Goal: Information Seeking & Learning: Learn about a topic

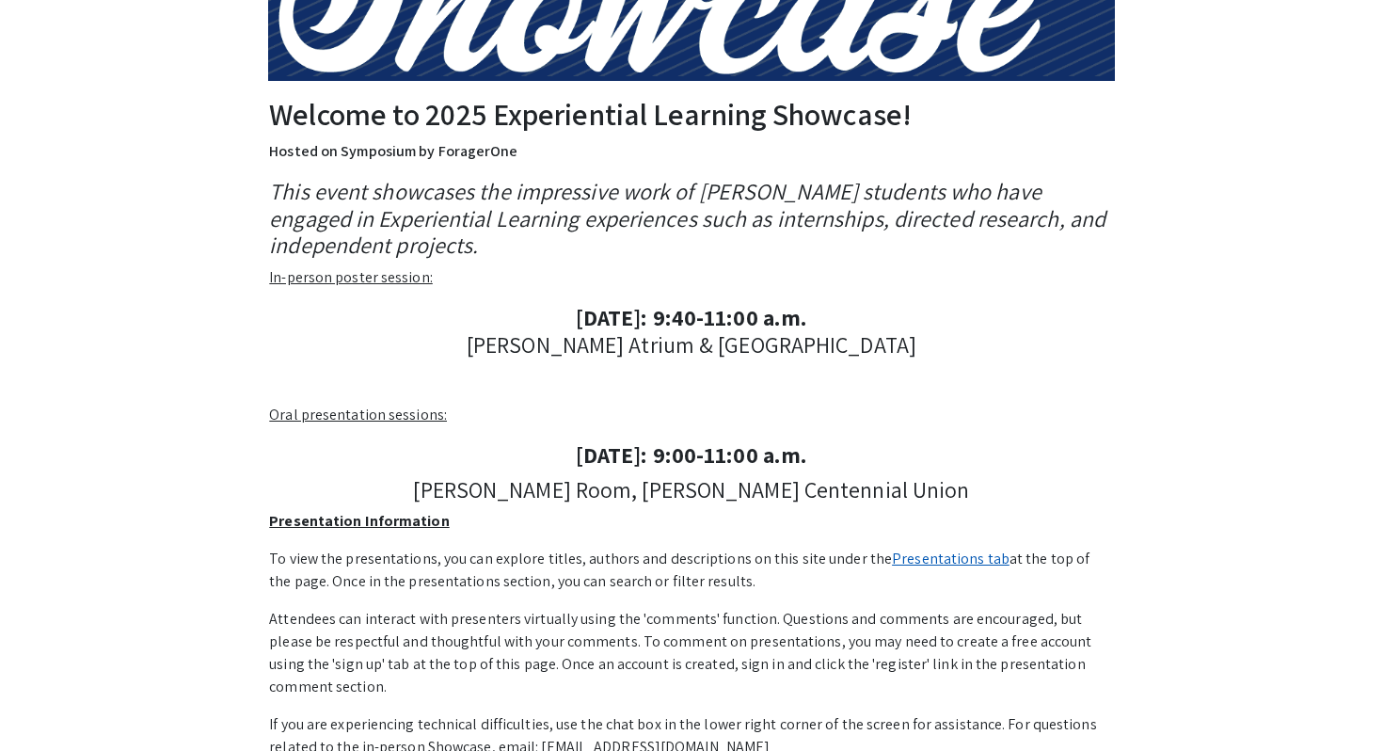
scroll to position [262, 0]
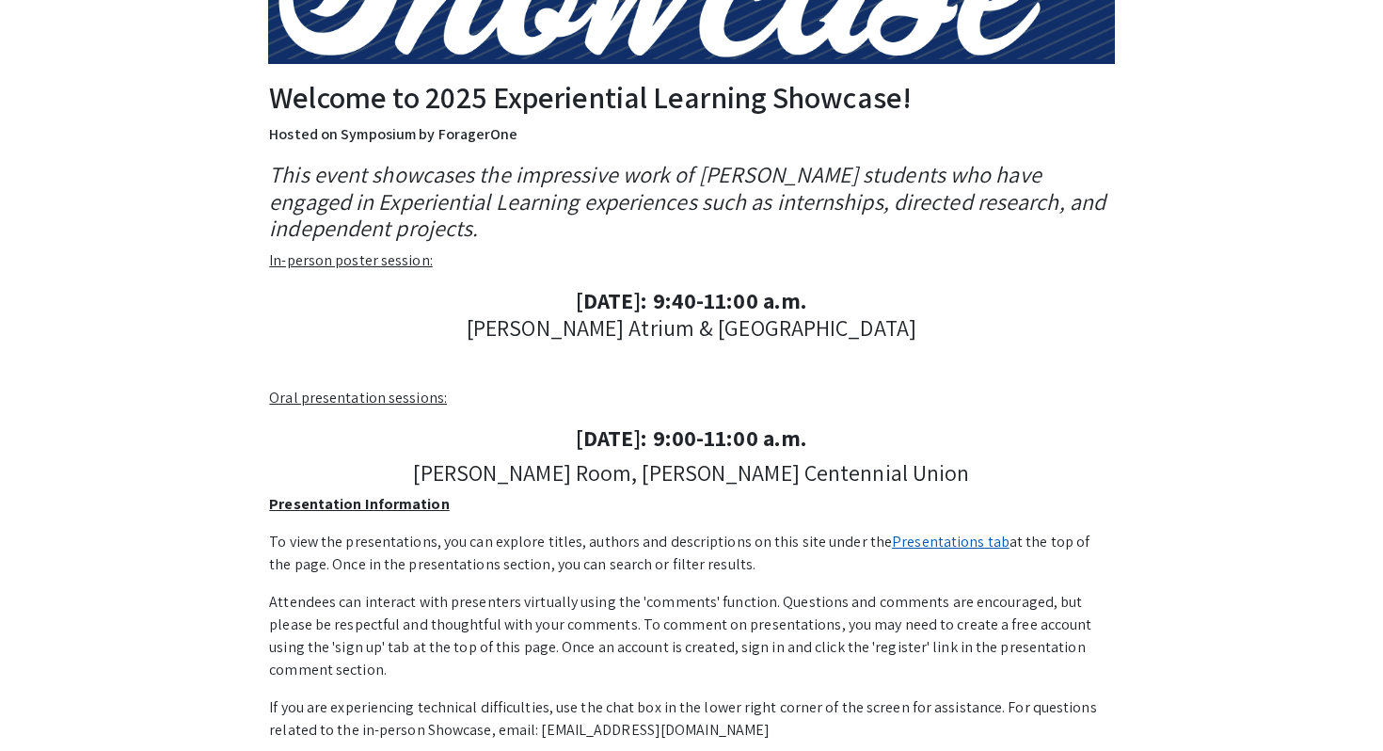
click at [925, 545] on link "Presentations tab" at bounding box center [951, 541] width 118 height 20
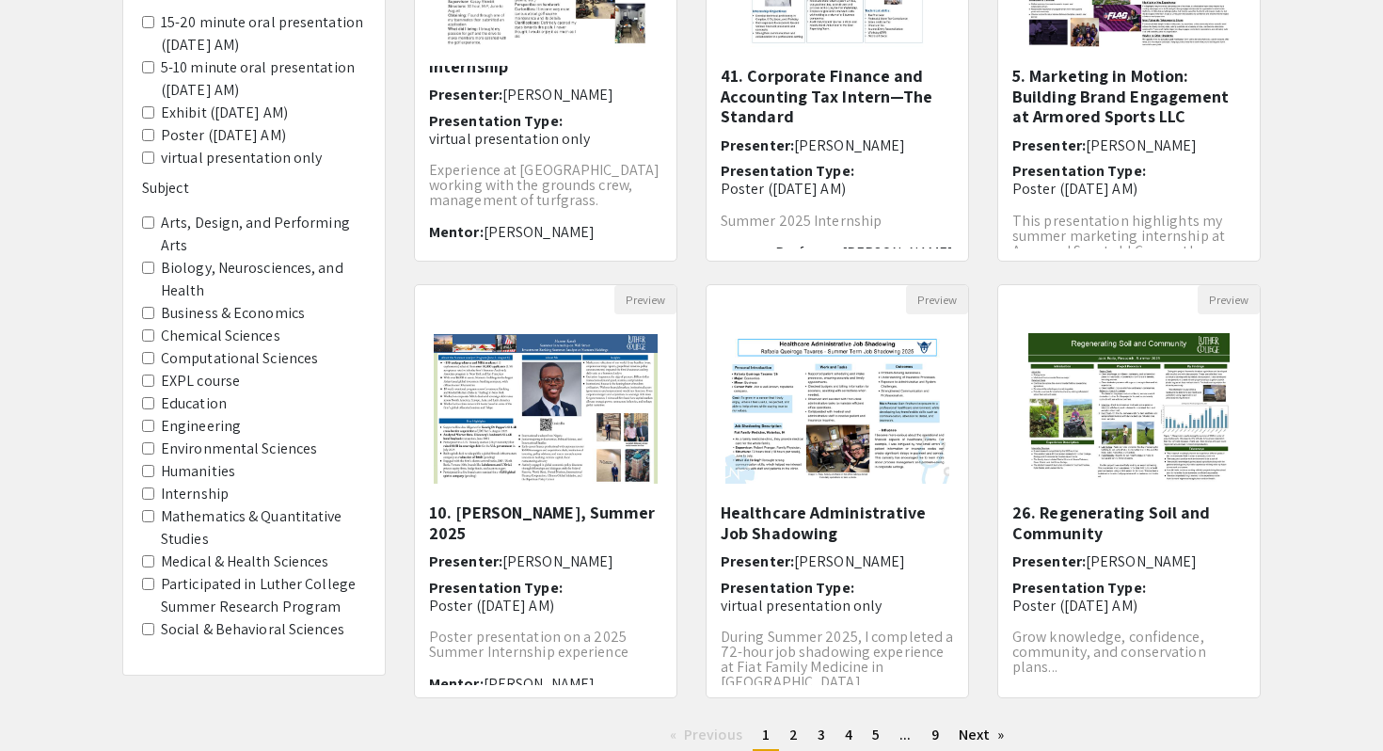
scroll to position [414, 0]
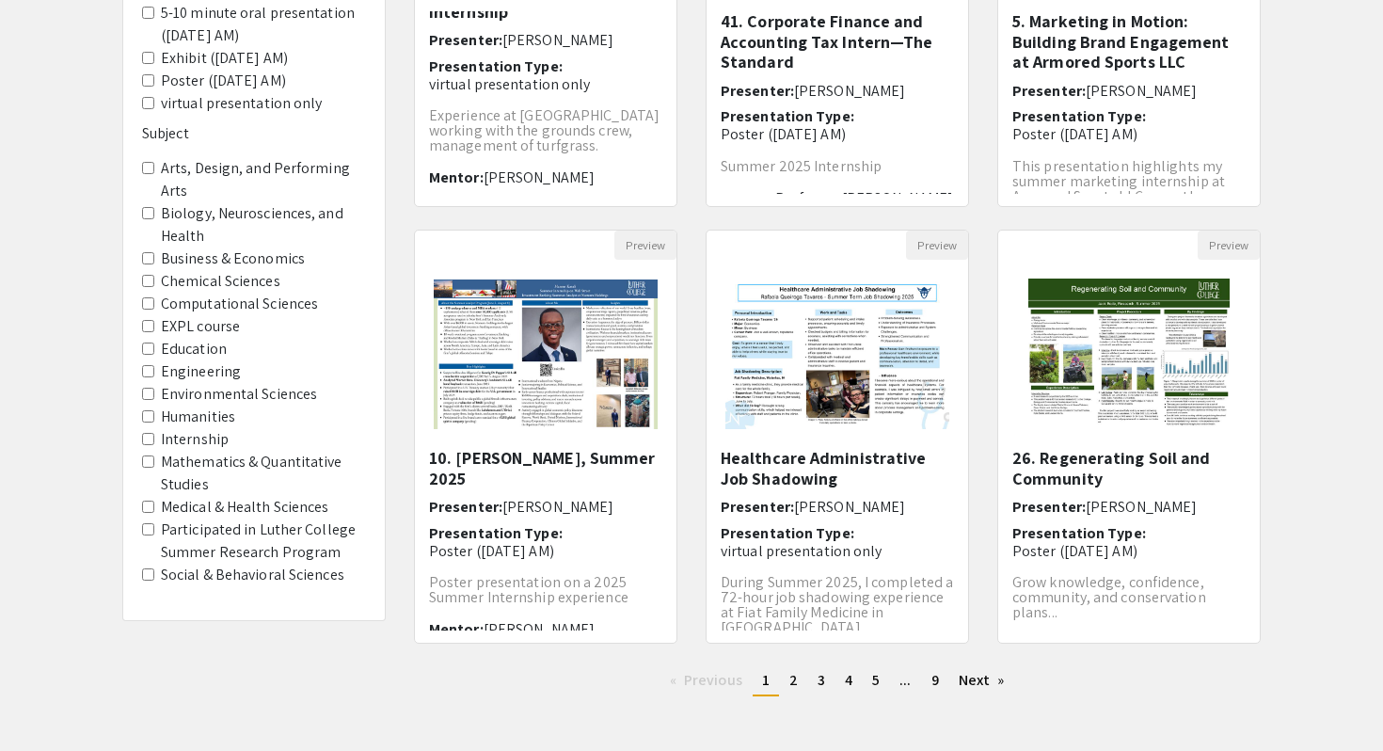
click at [143, 209] on Health "Biology, Neurosciences, and Health" at bounding box center [148, 213] width 12 height 12
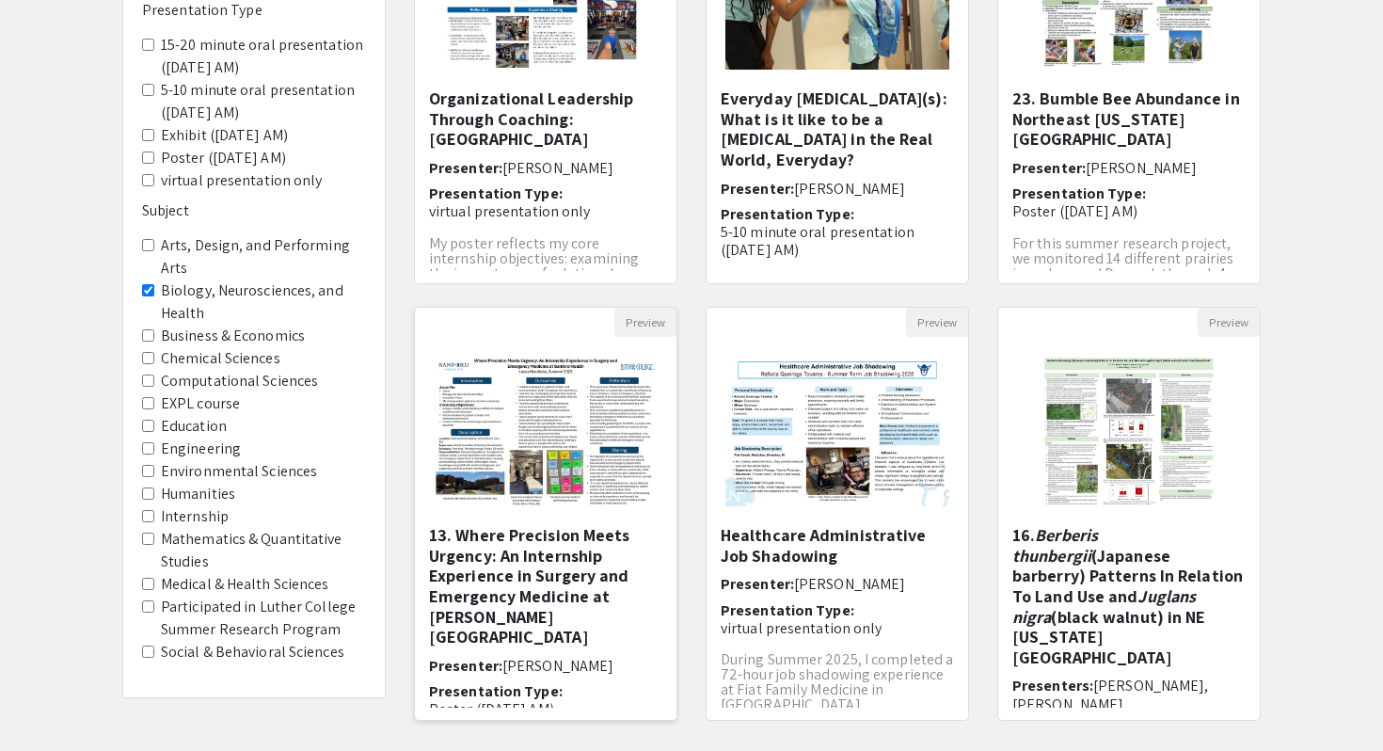
scroll to position [329, 0]
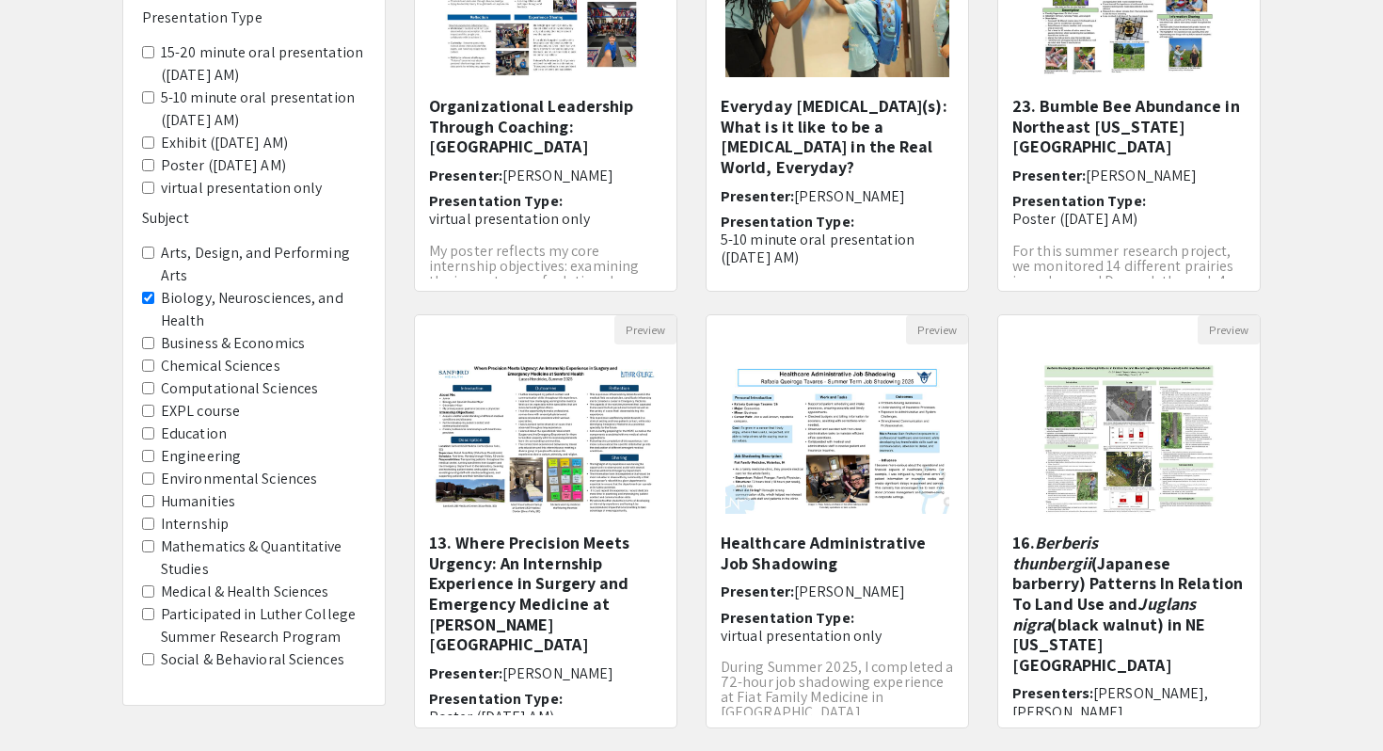
click at [143, 299] on Health "Biology, Neurosciences, and Health" at bounding box center [148, 298] width 12 height 12
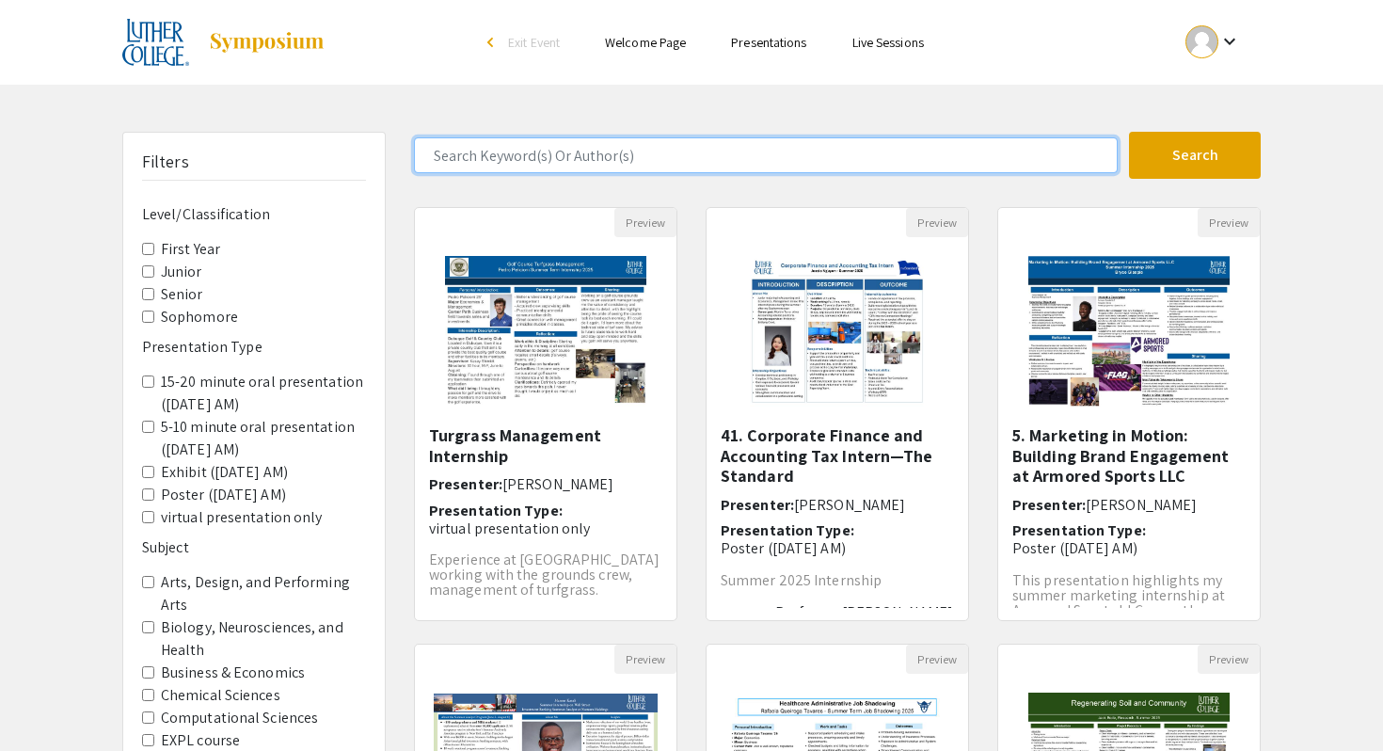
click at [654, 153] on input "Search Keyword(s) Or Author(s)" at bounding box center [765, 155] width 703 height 36
type input "lucas"
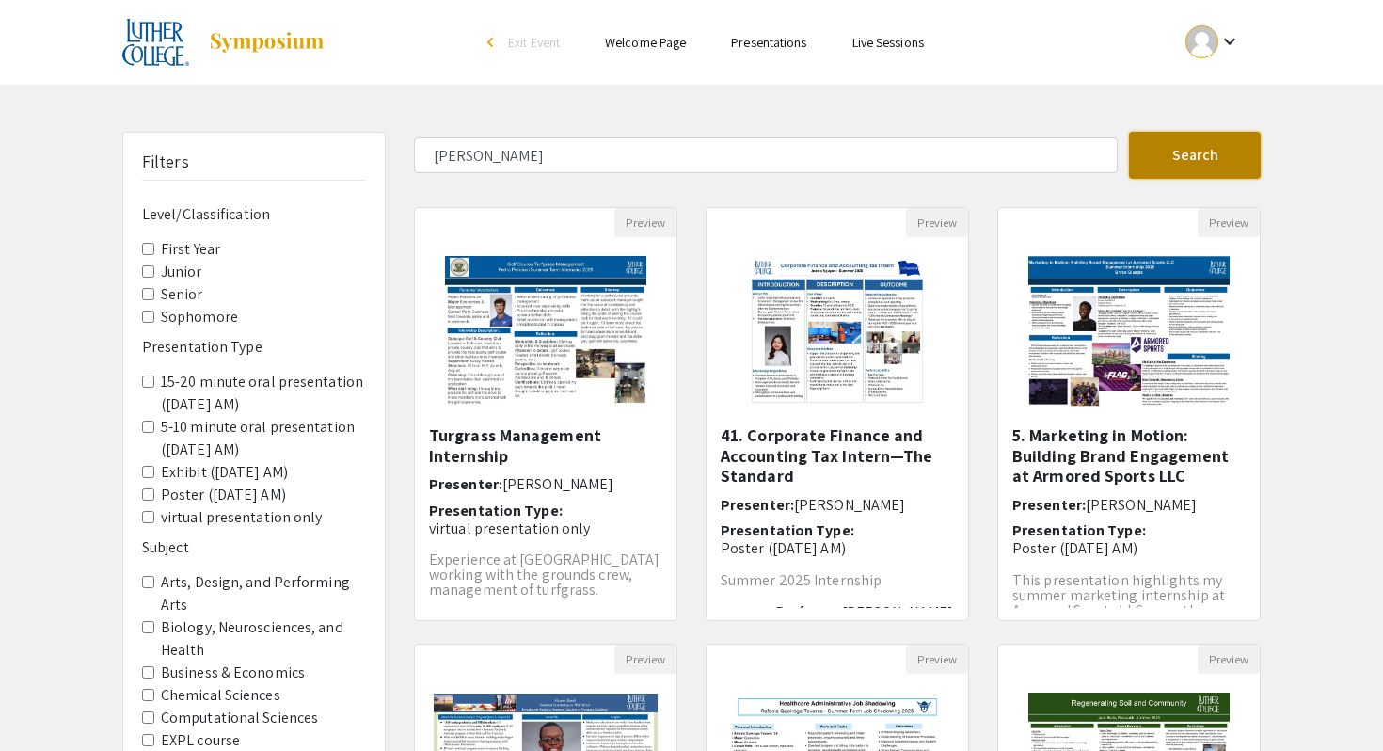
click at [1161, 161] on button "Search" at bounding box center [1195, 155] width 132 height 47
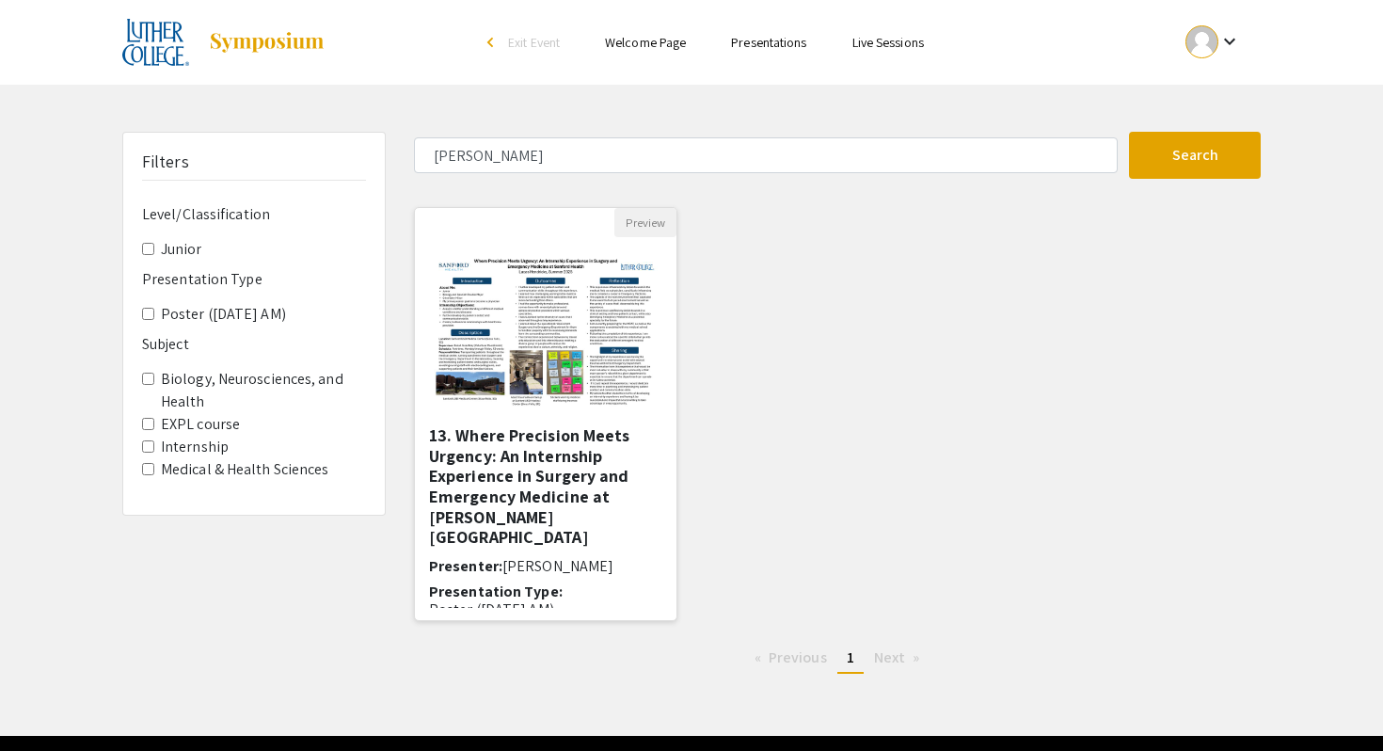
click at [544, 450] on h5 "13. Where Precision Meets Urgency: An Internship Experience in Surgery and Emer…" at bounding box center [545, 486] width 233 height 122
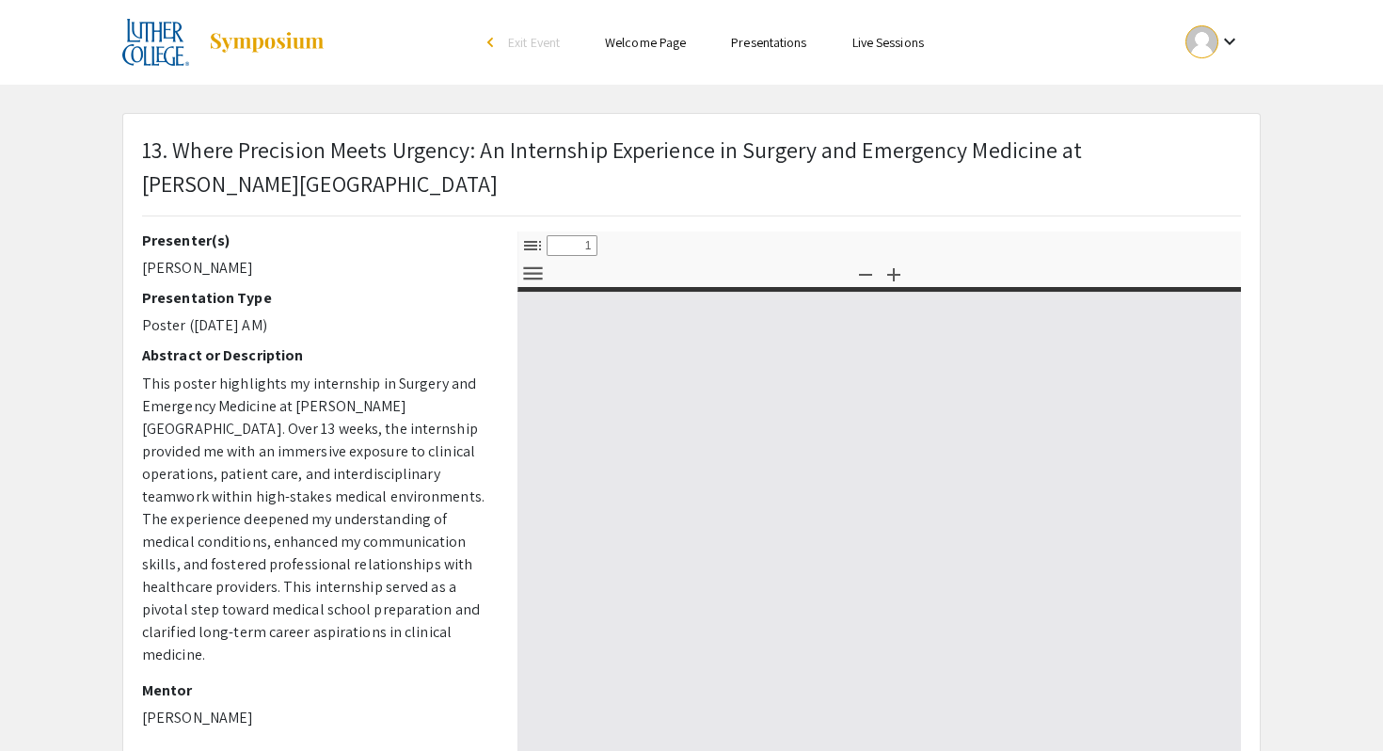
select select "custom"
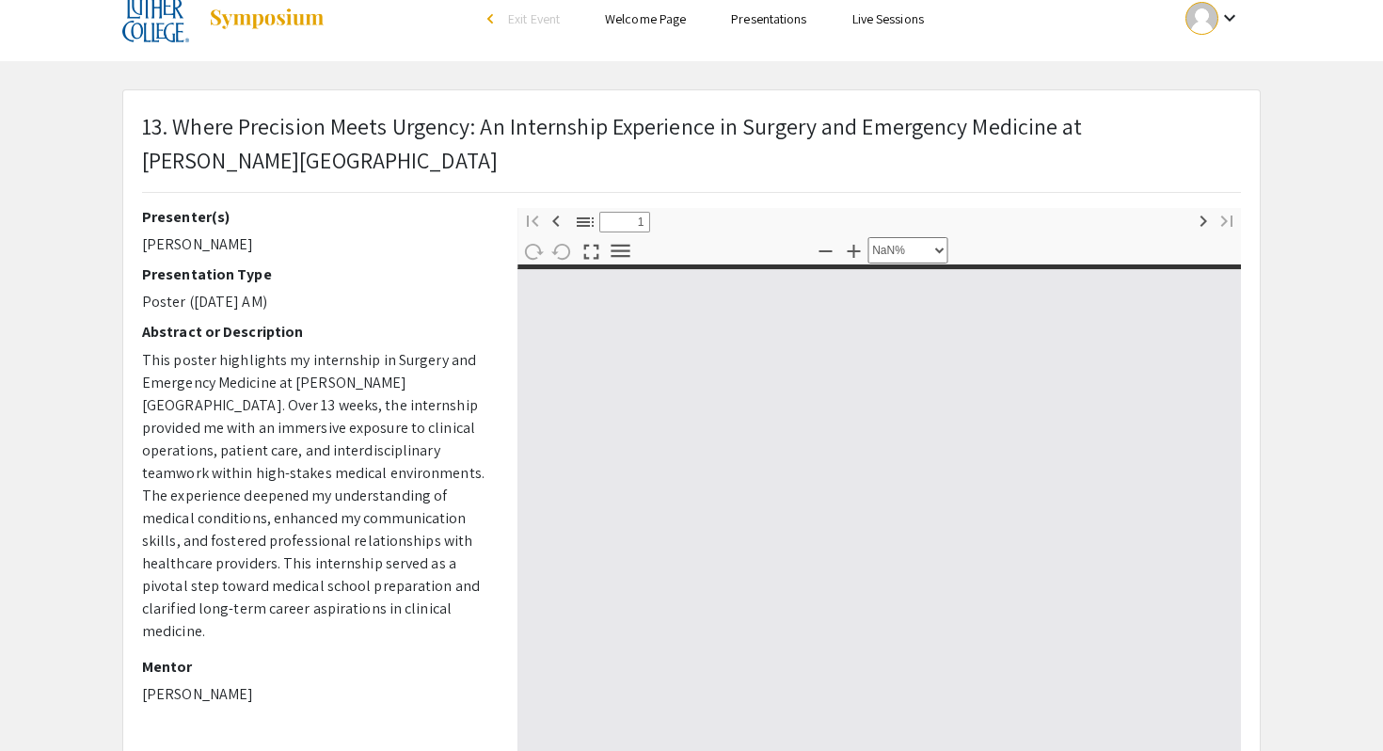
type input "0"
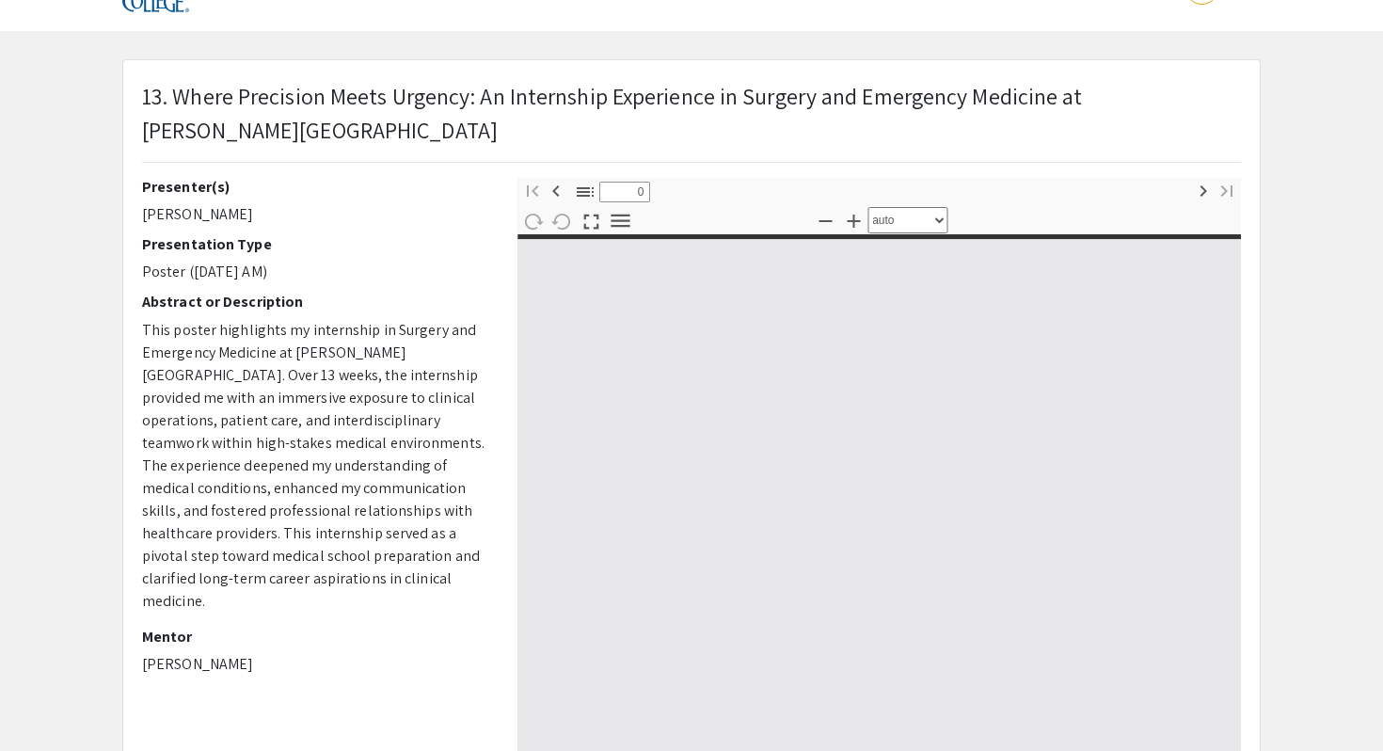
select select "custom"
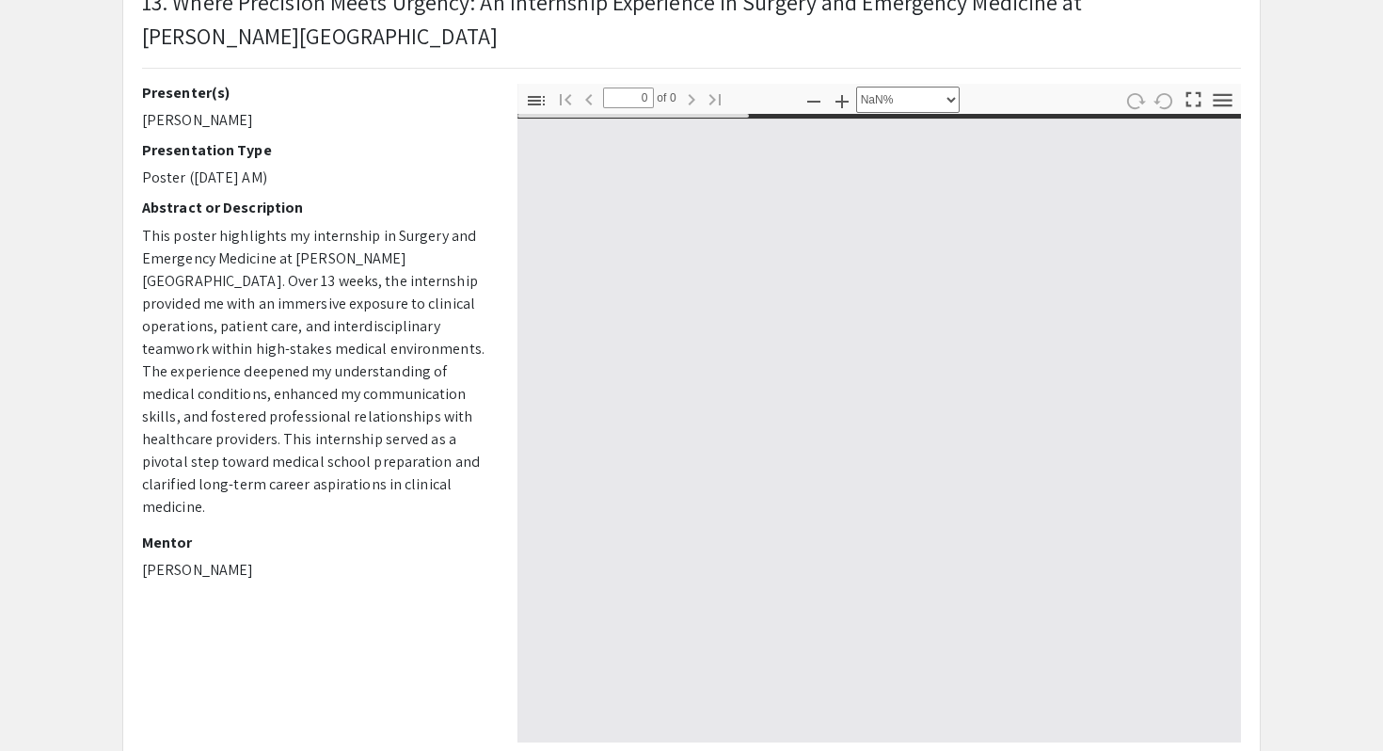
type input "1"
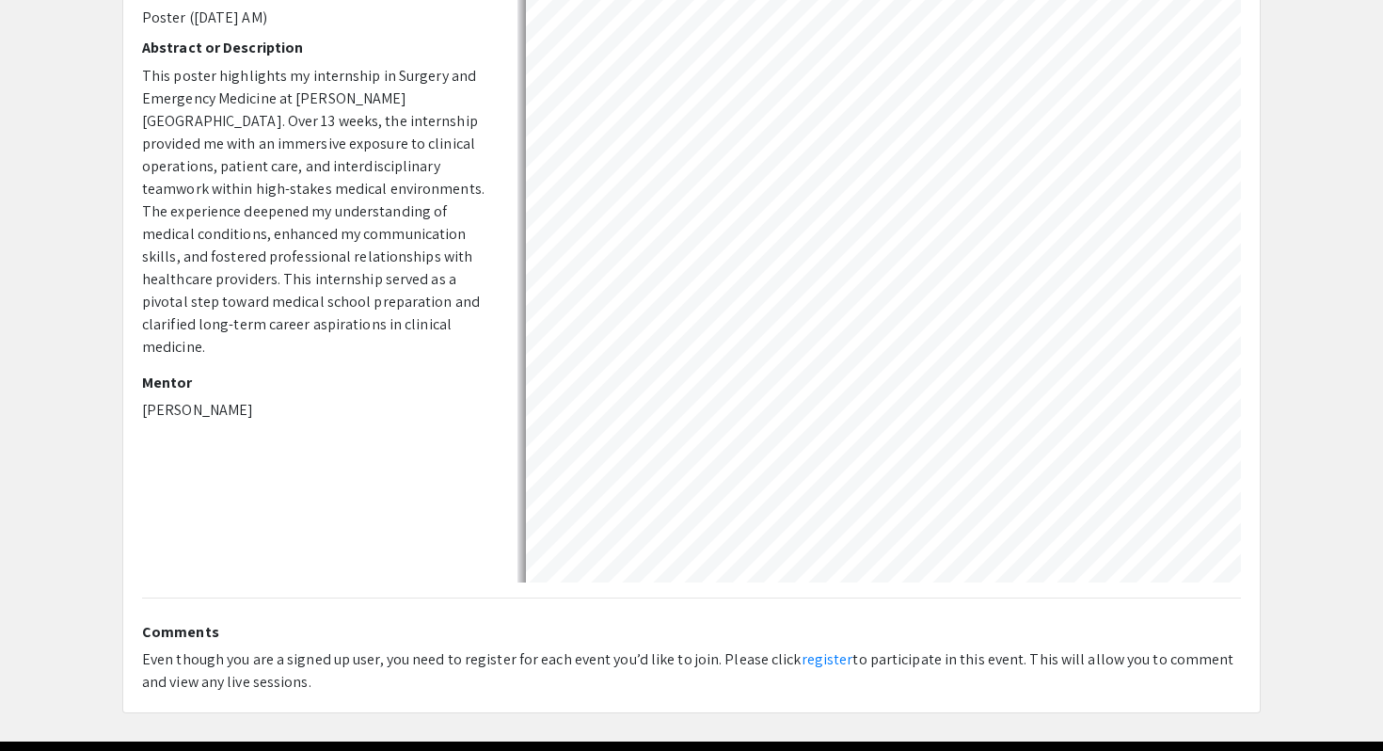
scroll to position [340, 0]
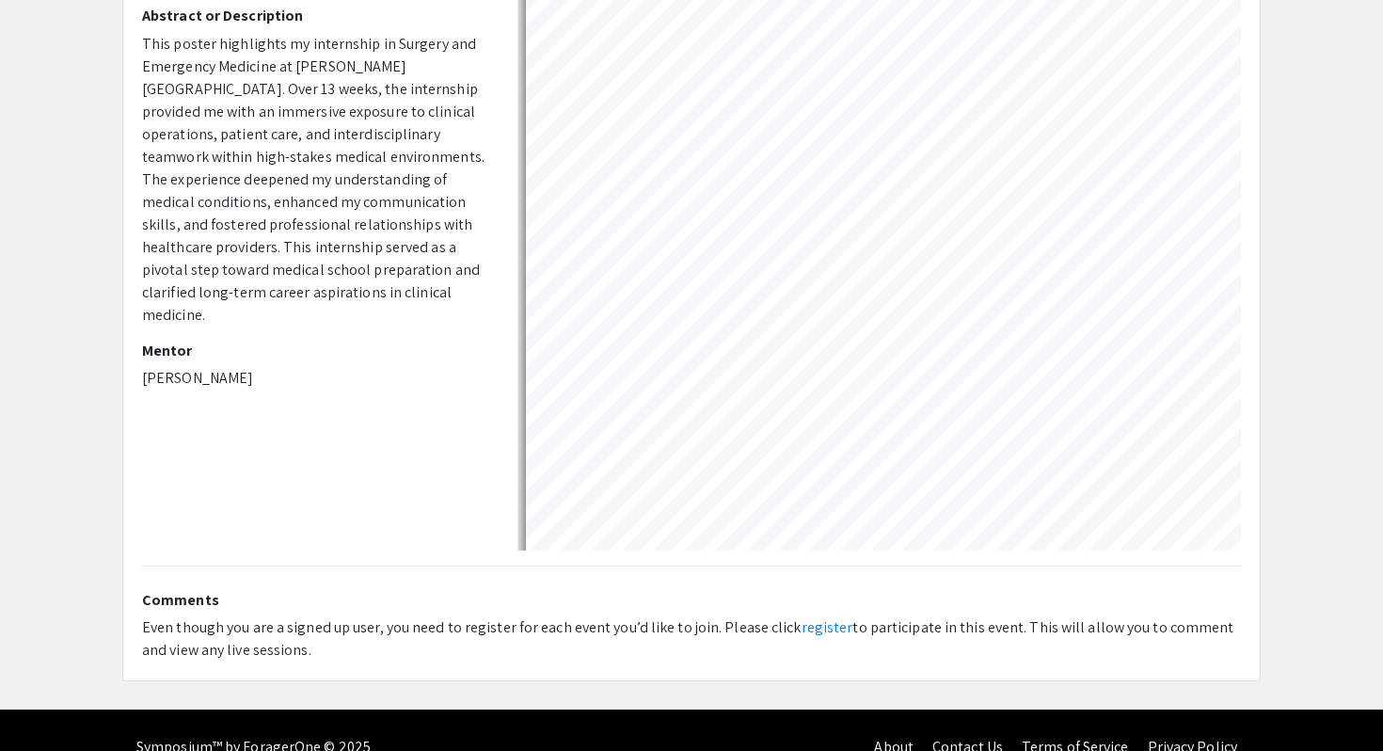
select select "auto"
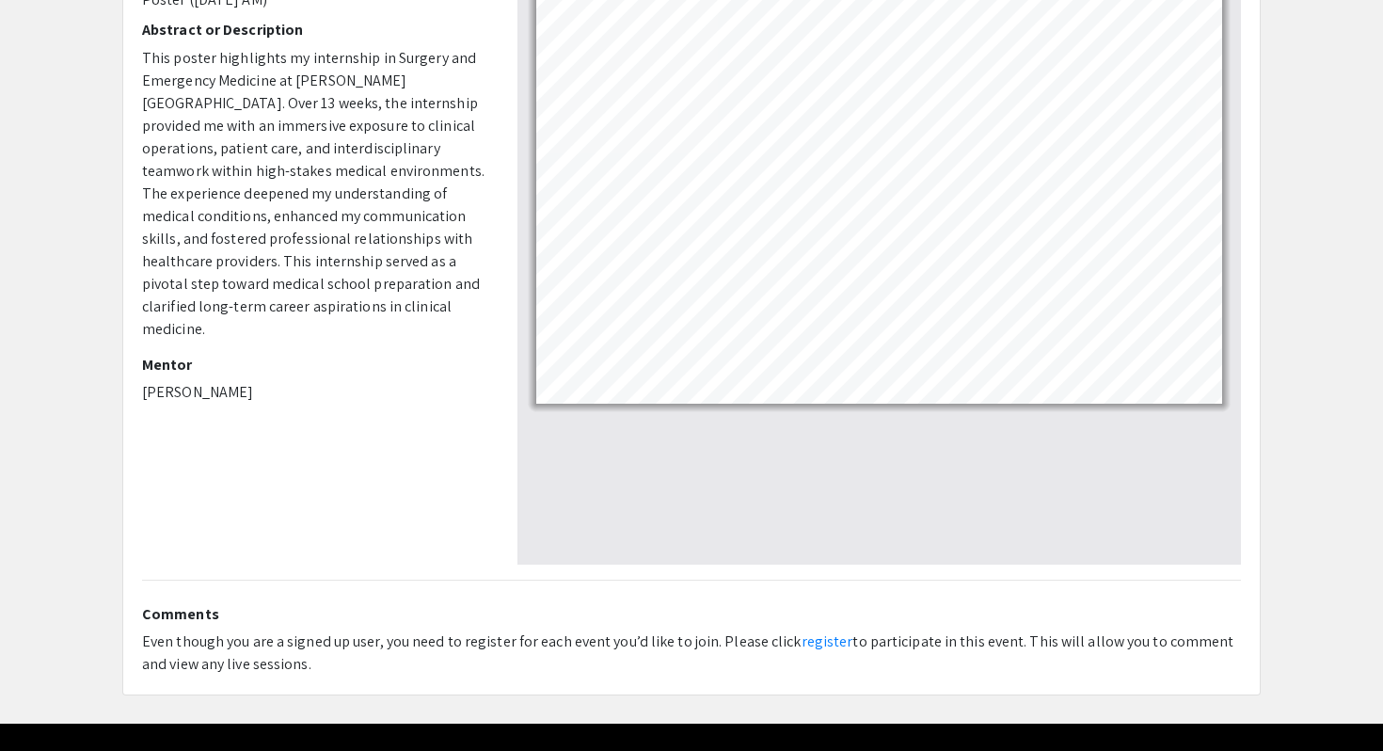
scroll to position [320, 0]
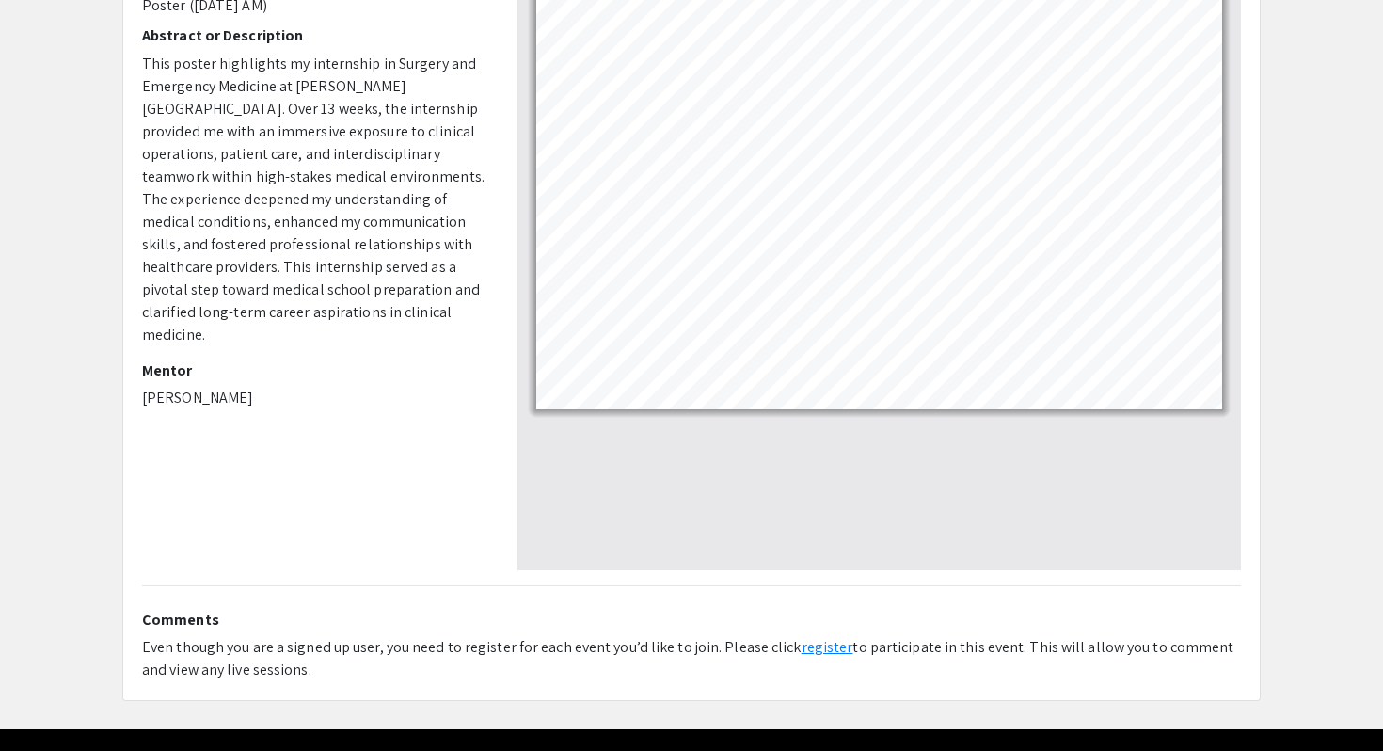
click at [805, 637] on link "register" at bounding box center [827, 647] width 52 height 20
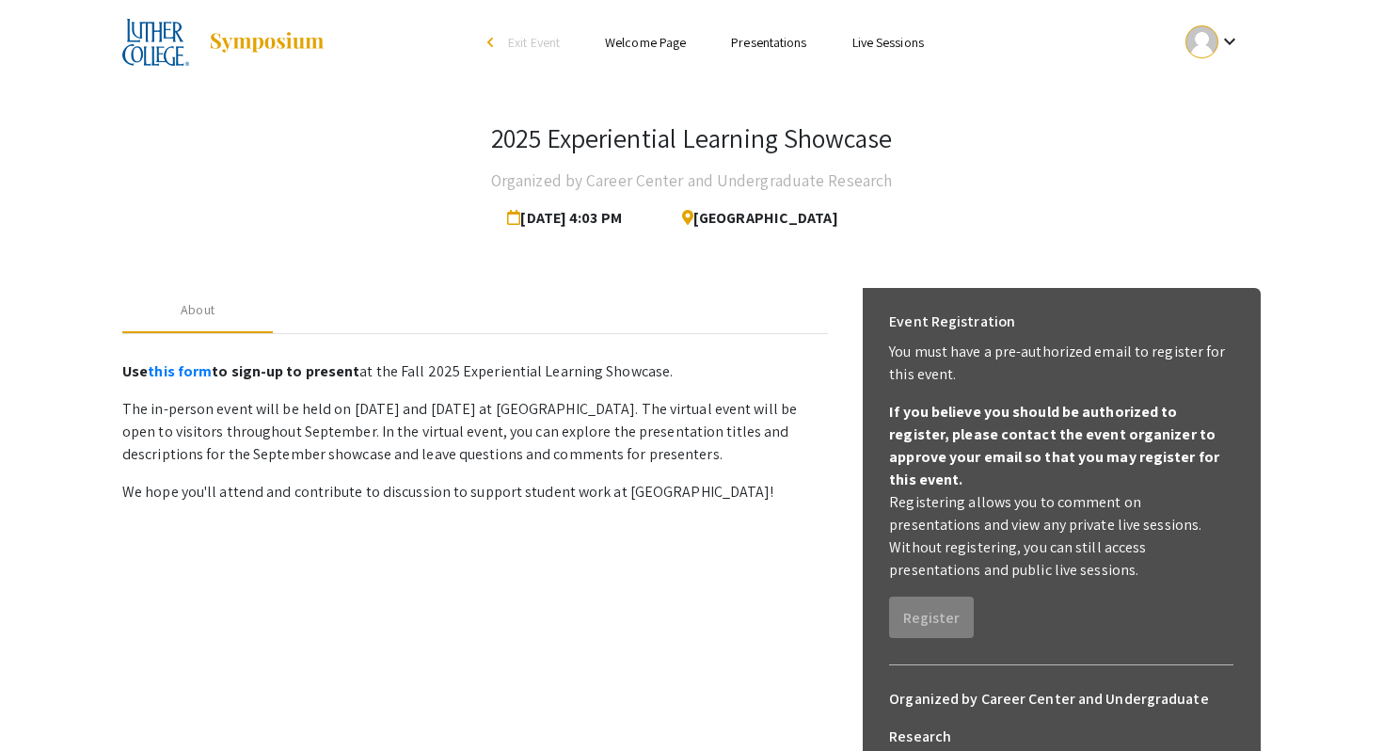
click at [766, 46] on link "Presentations" at bounding box center [768, 42] width 75 height 17
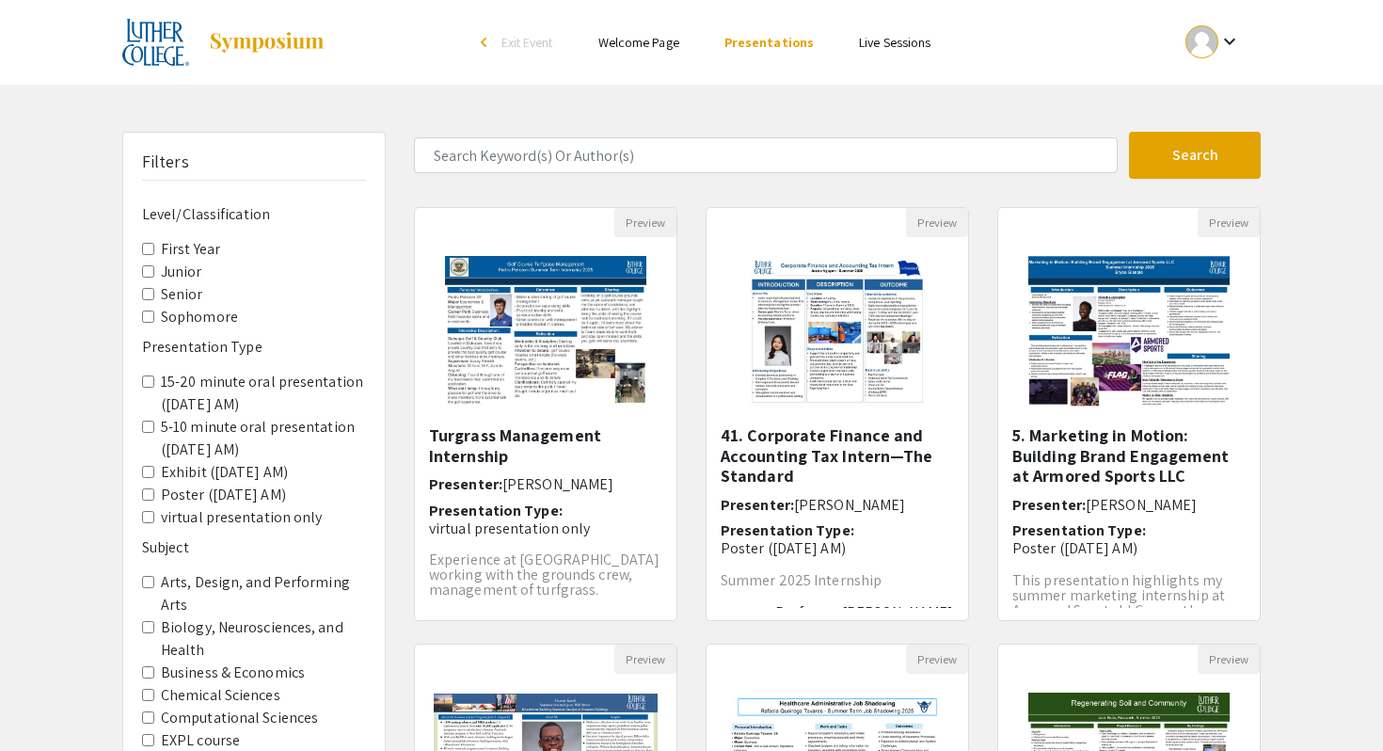
click at [149, 469] on AM\) "Exhibit (Thursday 9/18 AM)" at bounding box center [148, 472] width 12 height 12
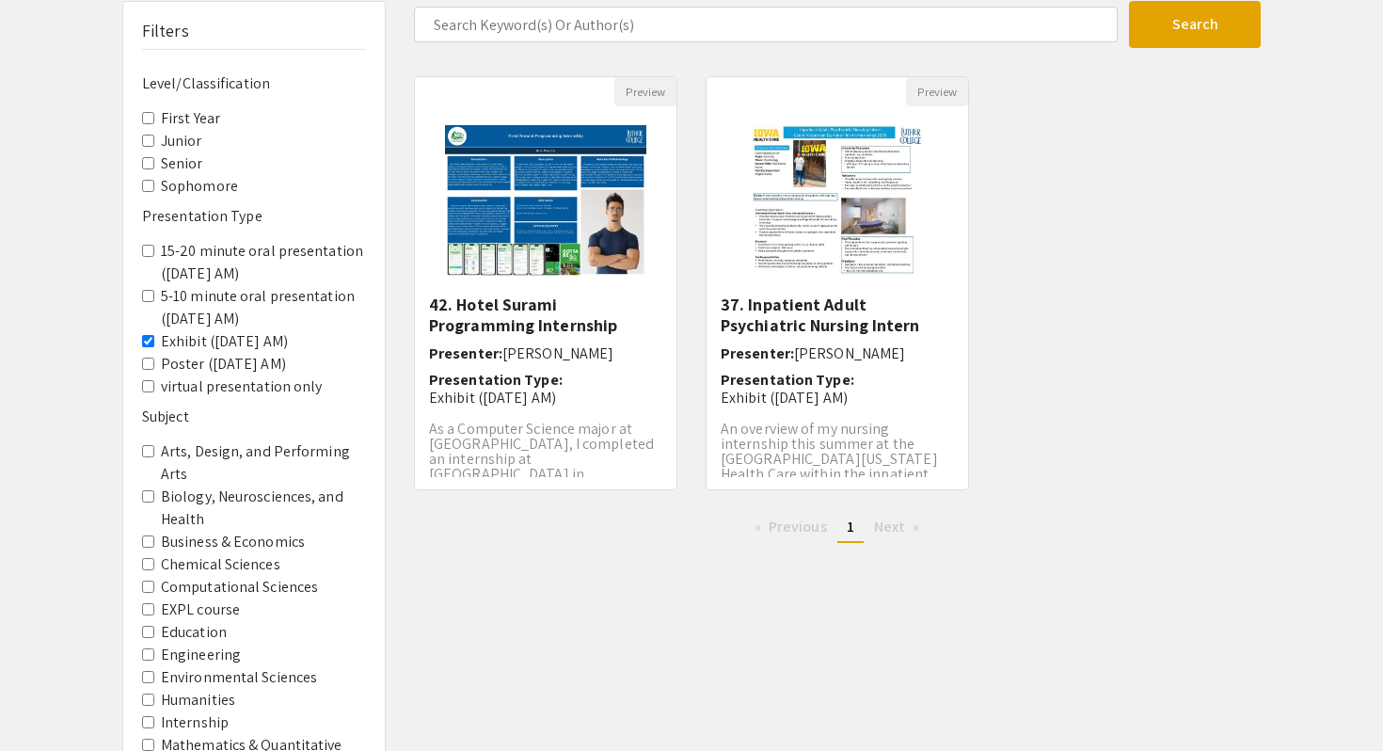
scroll to position [129, 0]
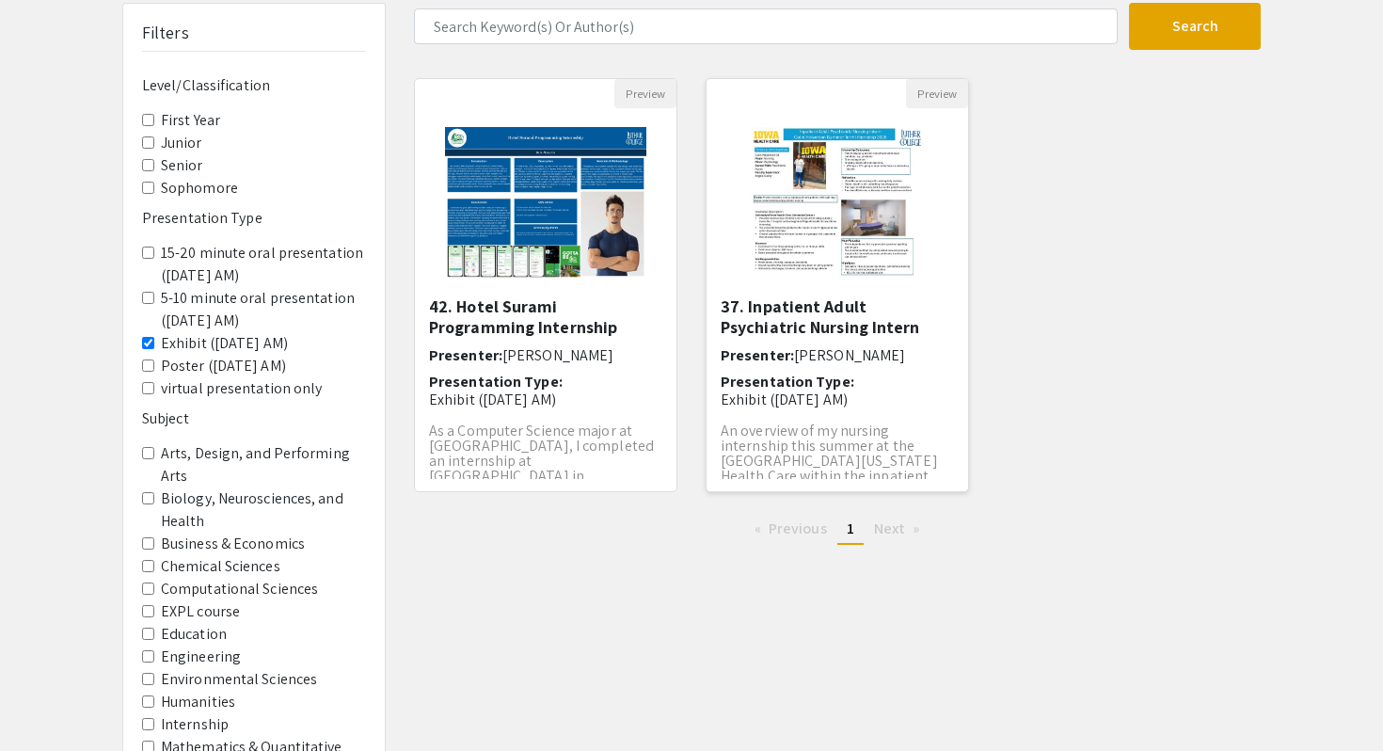
click at [862, 218] on img "Open Presentation <p>37. Inpatient Adult Psychiatric Nursing Intern</p>" at bounding box center [837, 202] width 213 height 188
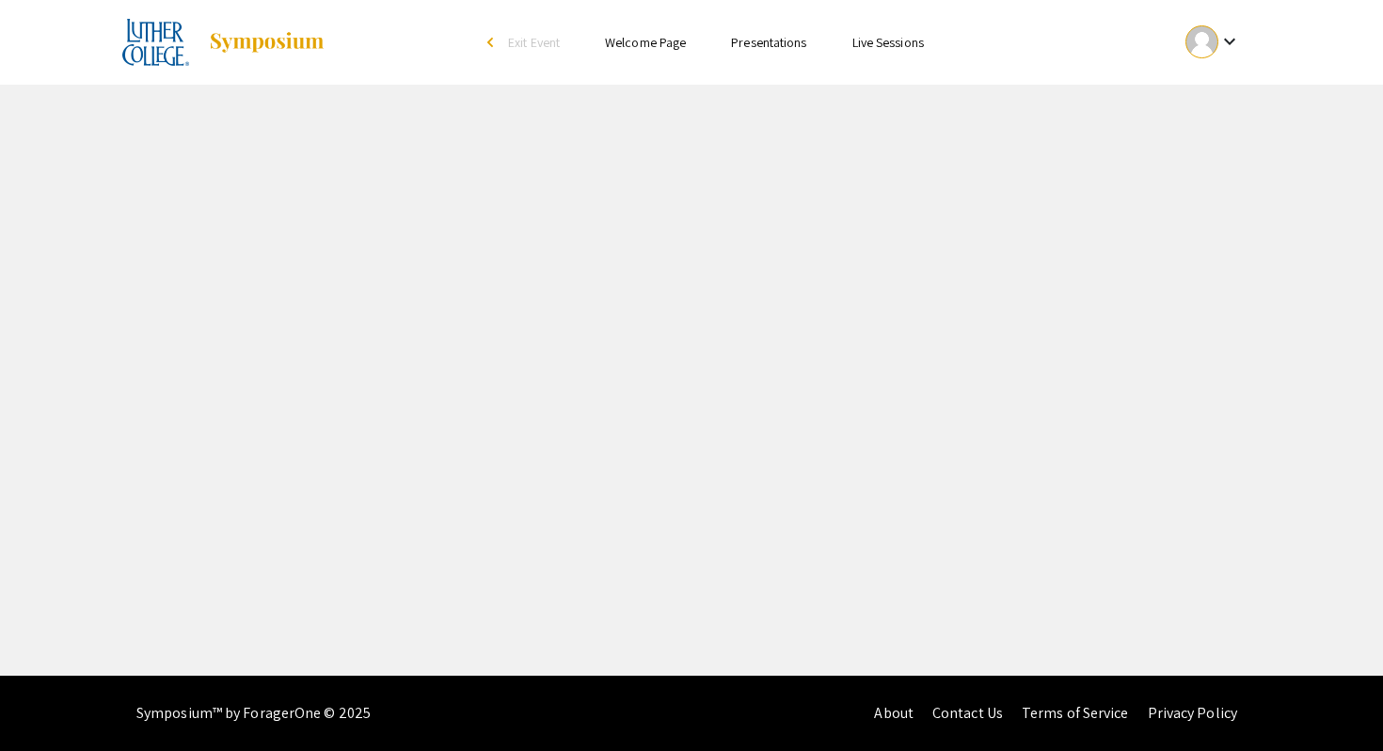
select select "custom"
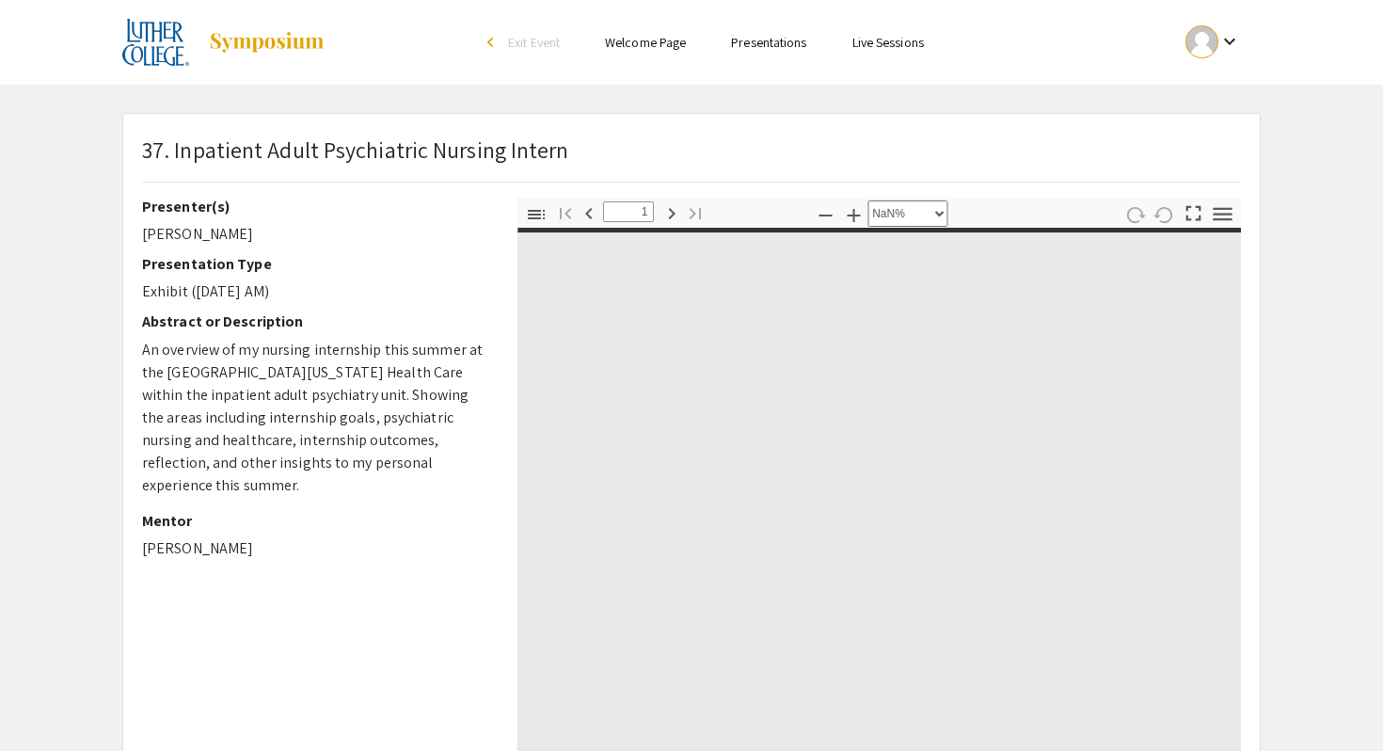
type input "0"
select select "custom"
type input "1"
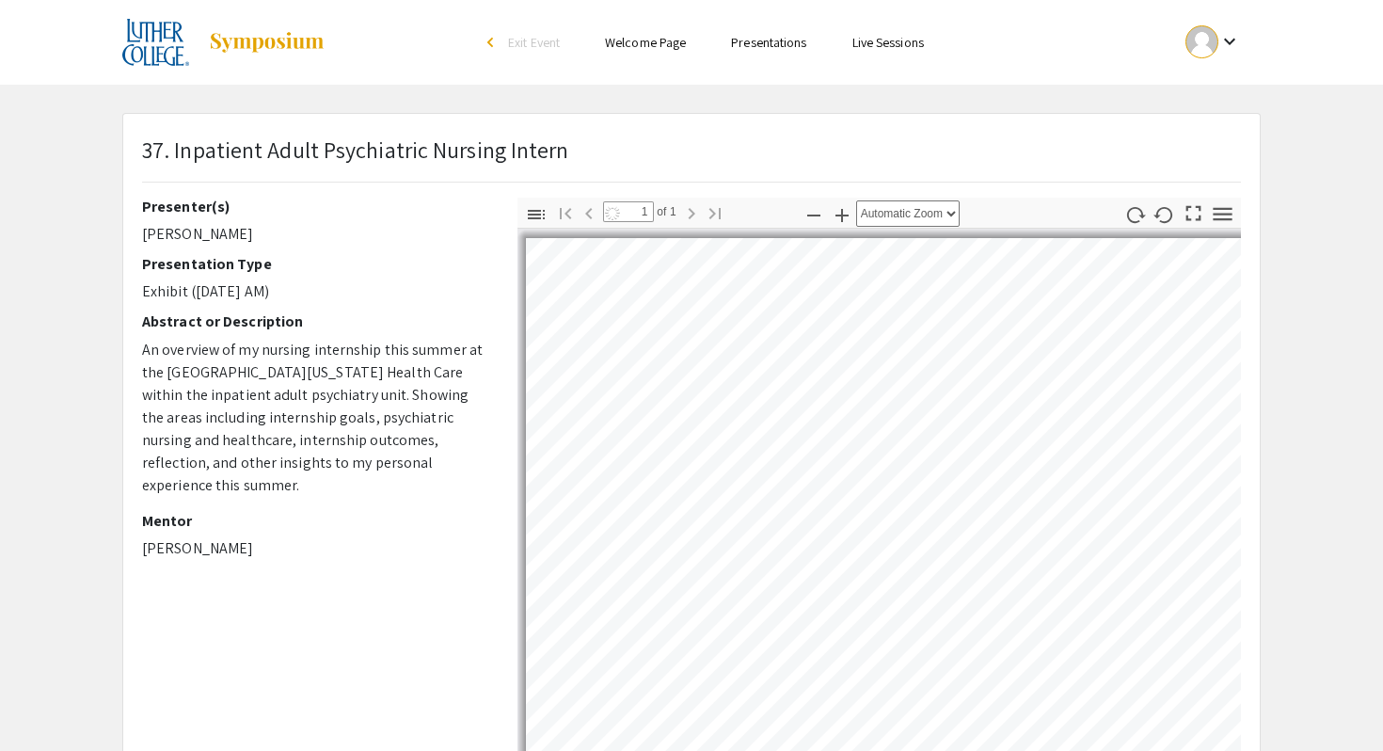
select select "auto"
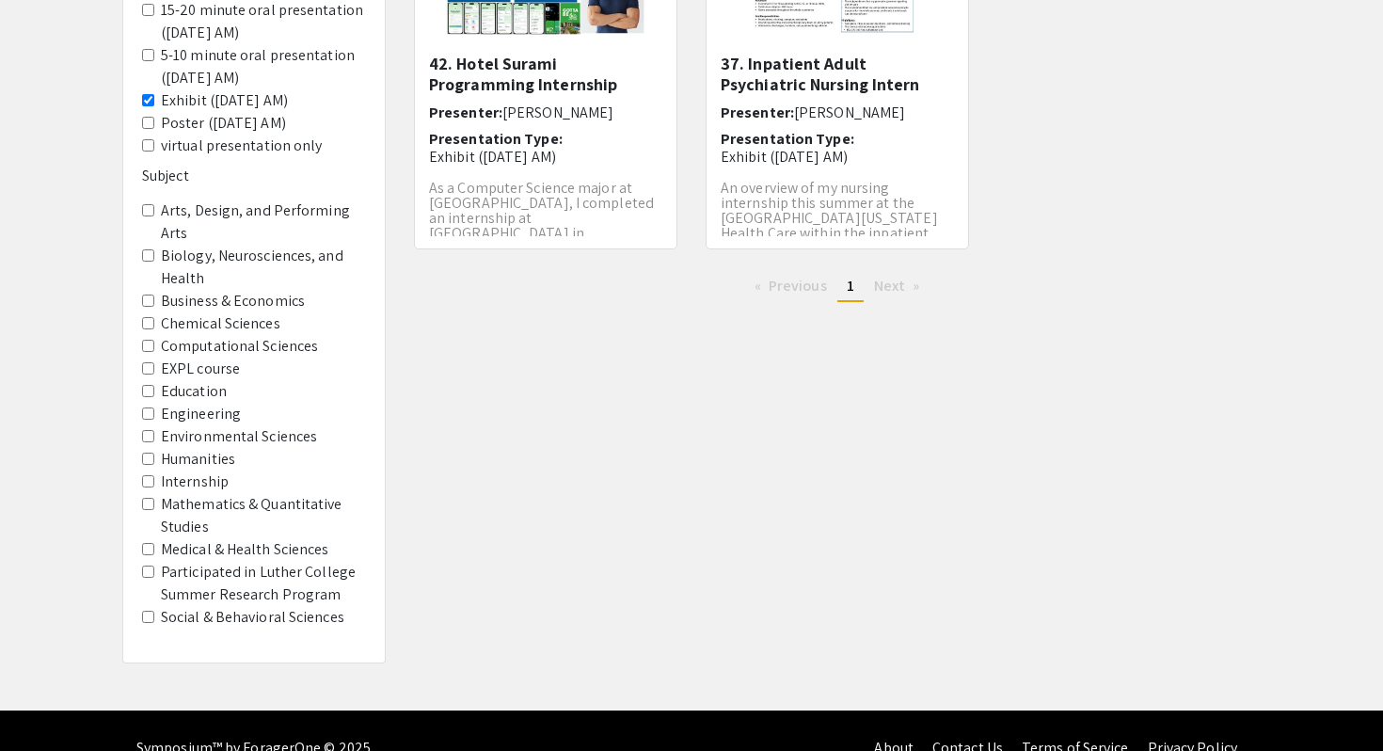
scroll to position [406, 0]
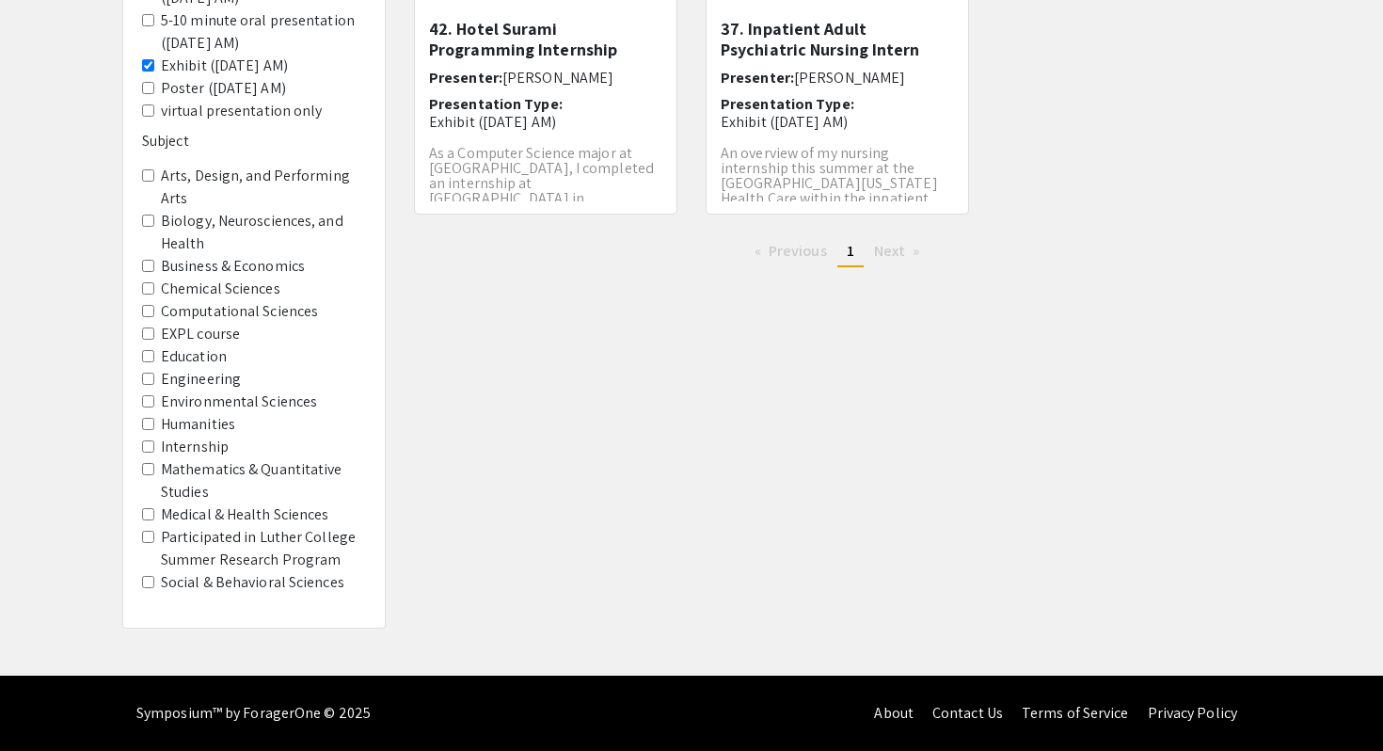
click at [146, 336] on course "EXPL course" at bounding box center [148, 333] width 12 height 12
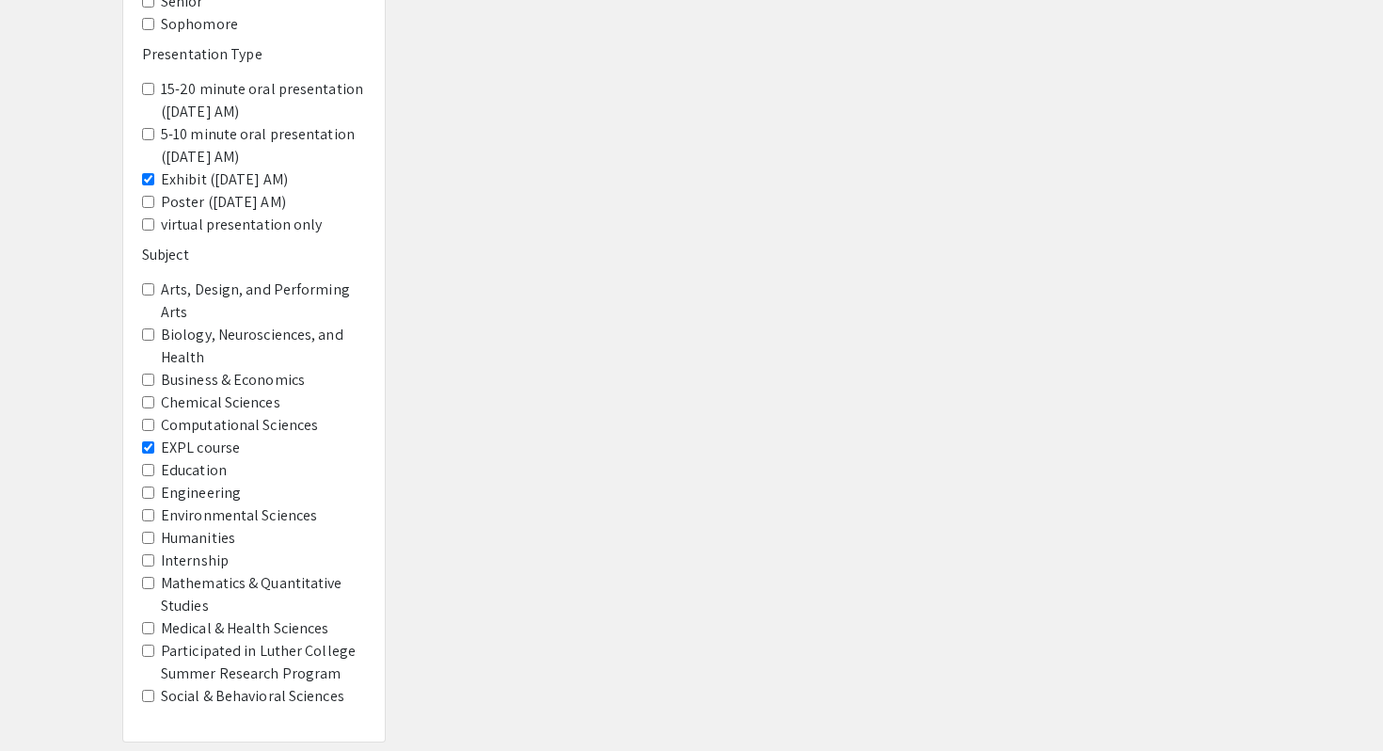
scroll to position [282, 0]
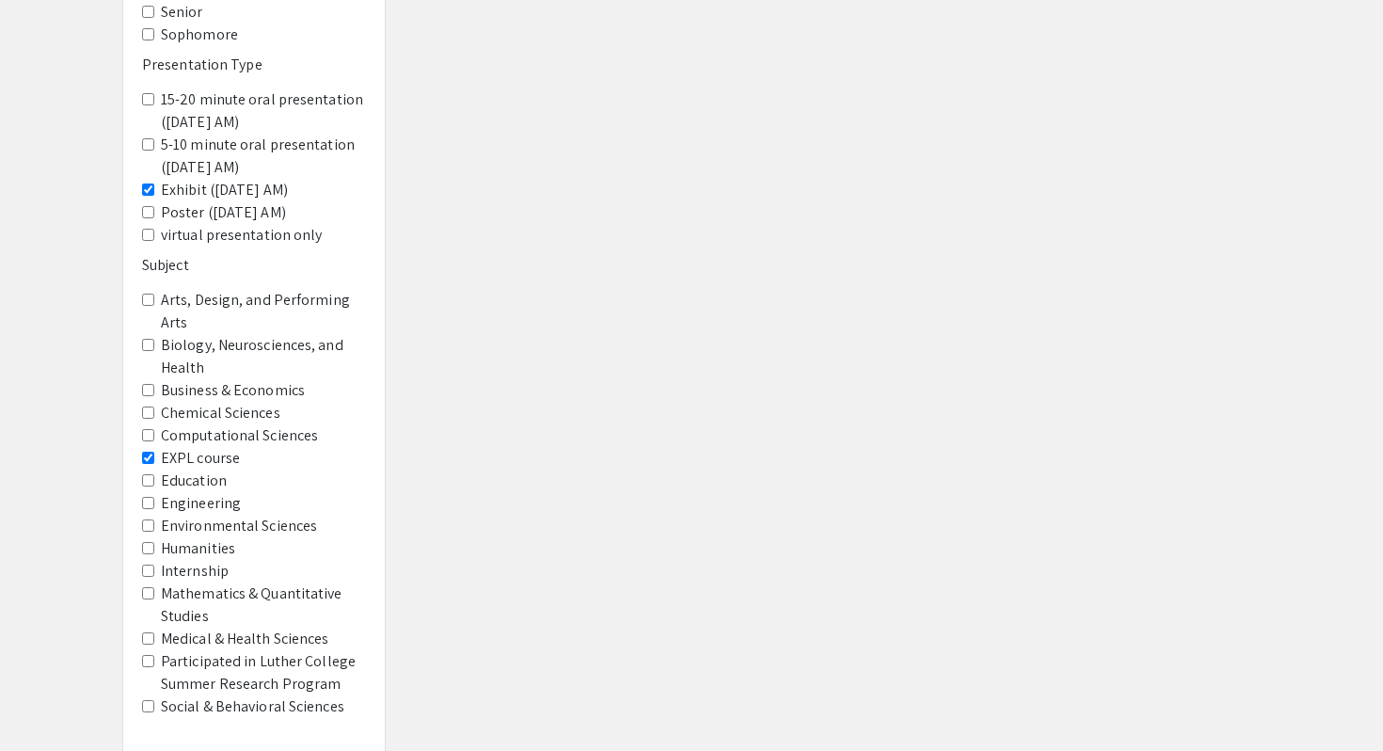
click at [152, 188] on AM\) "Exhibit (Thursday 9/18 AM)" at bounding box center [148, 189] width 12 height 12
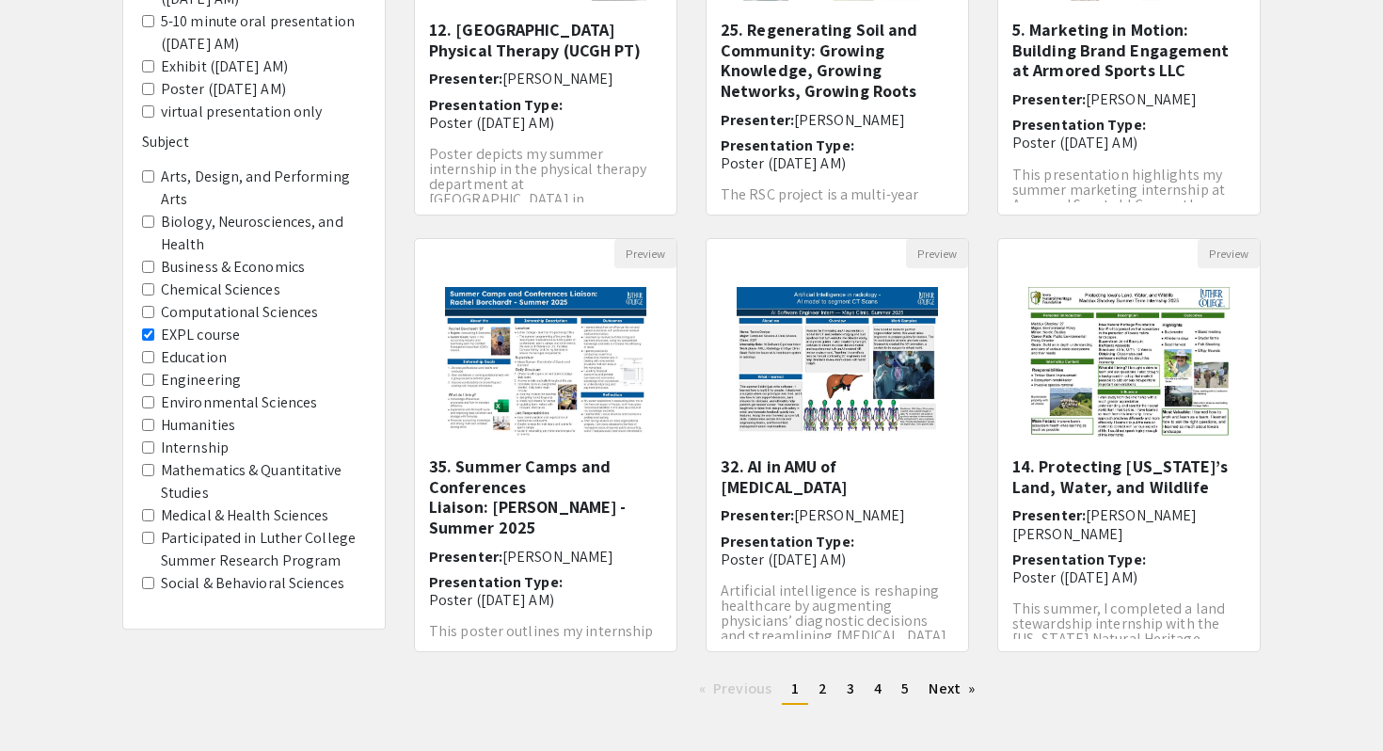
scroll to position [497, 0]
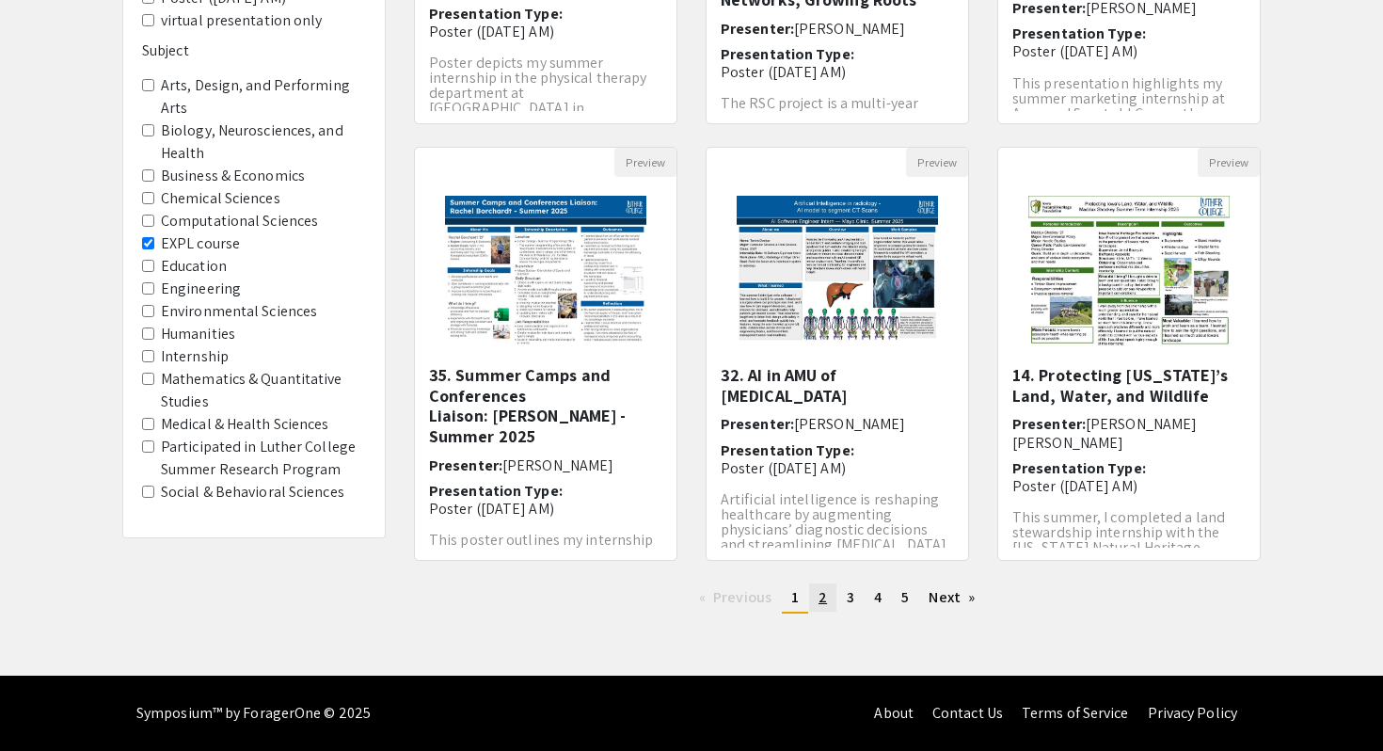
click at [817, 588] on link "page 2" at bounding box center [822, 597] width 27 height 28
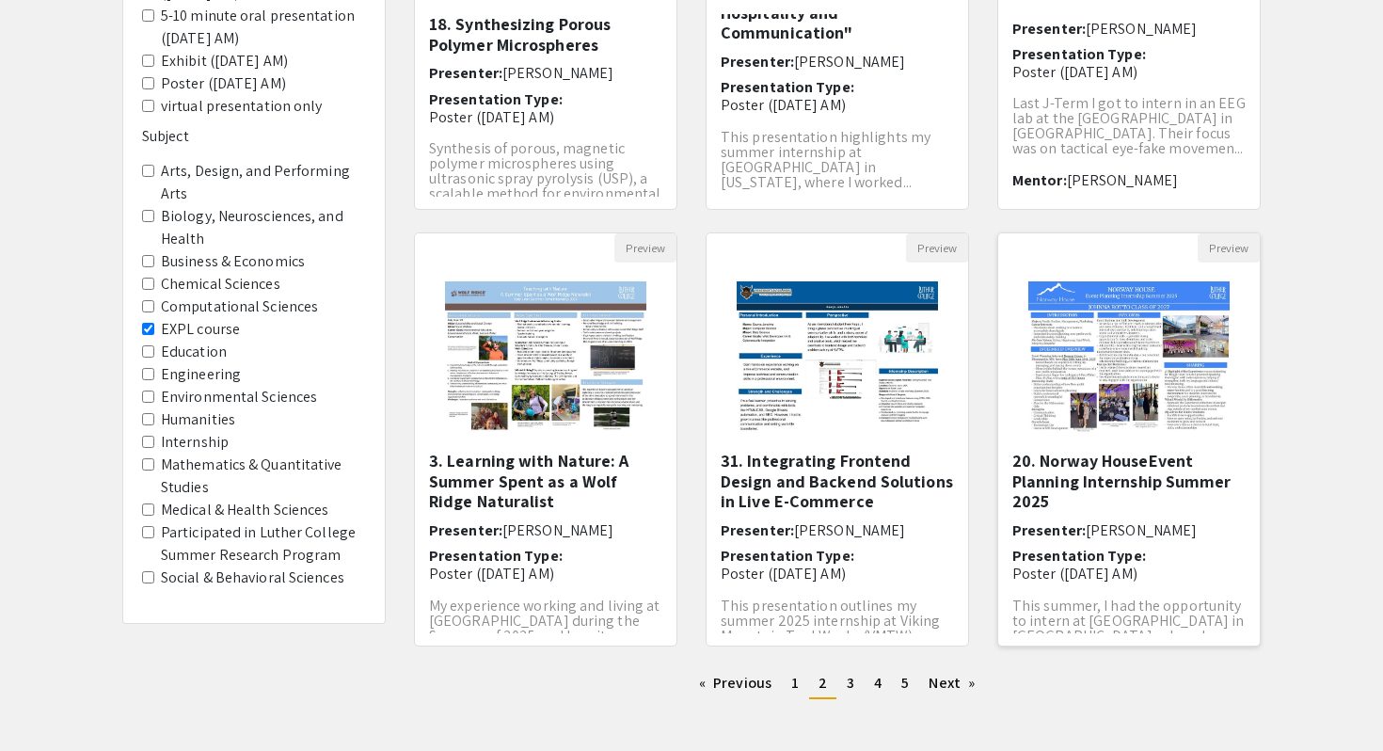
scroll to position [497, 0]
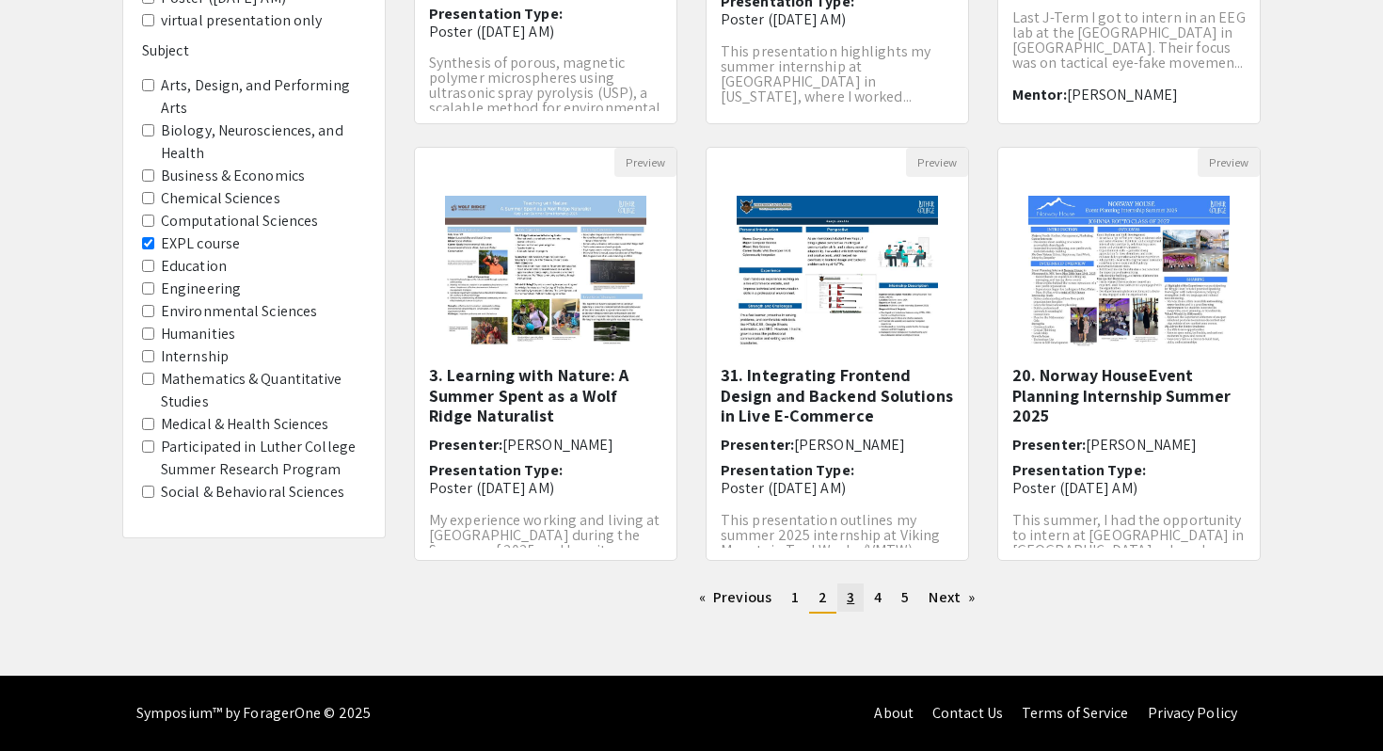
click at [846, 595] on span "3" at bounding box center [850, 597] width 8 height 20
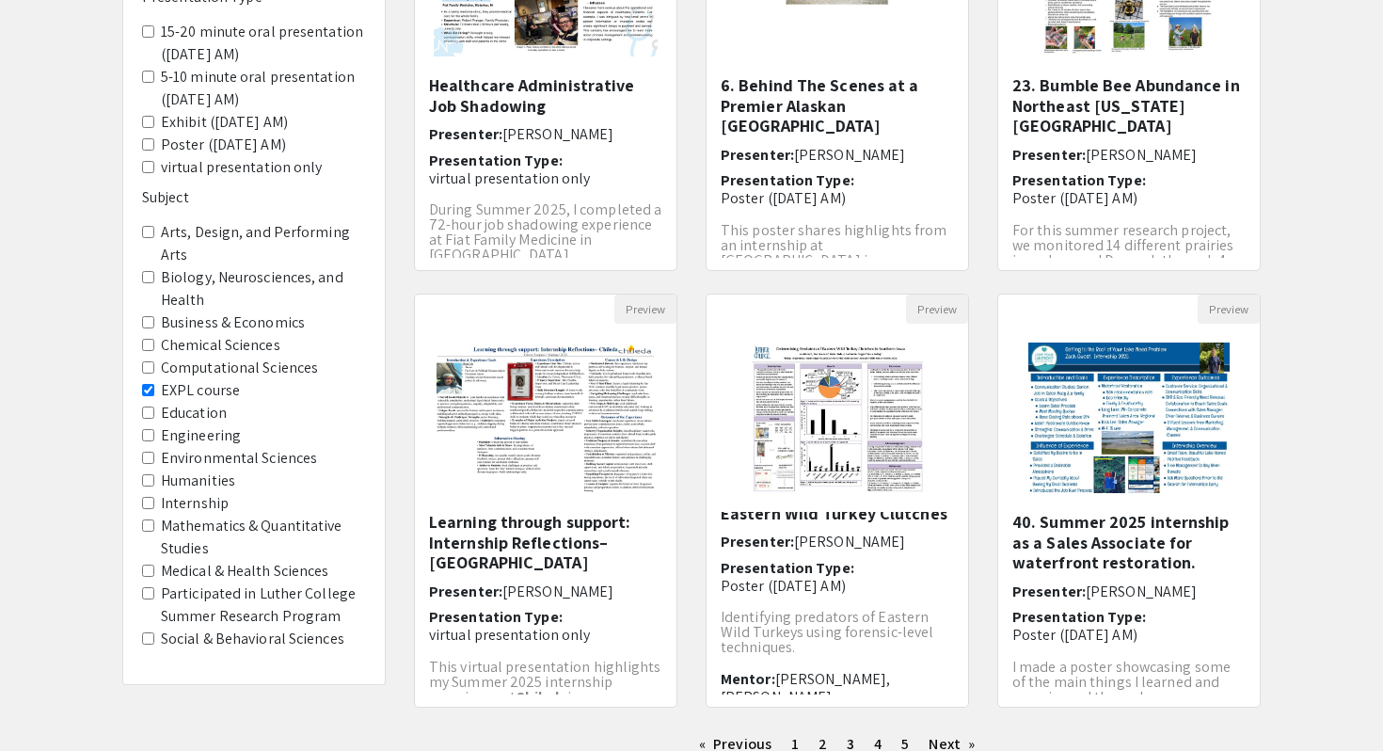
scroll to position [30, 0]
click at [845, 735] on li "You're on page 3" at bounding box center [850, 745] width 26 height 30
click at [870, 741] on link "page 4" at bounding box center [877, 744] width 26 height 28
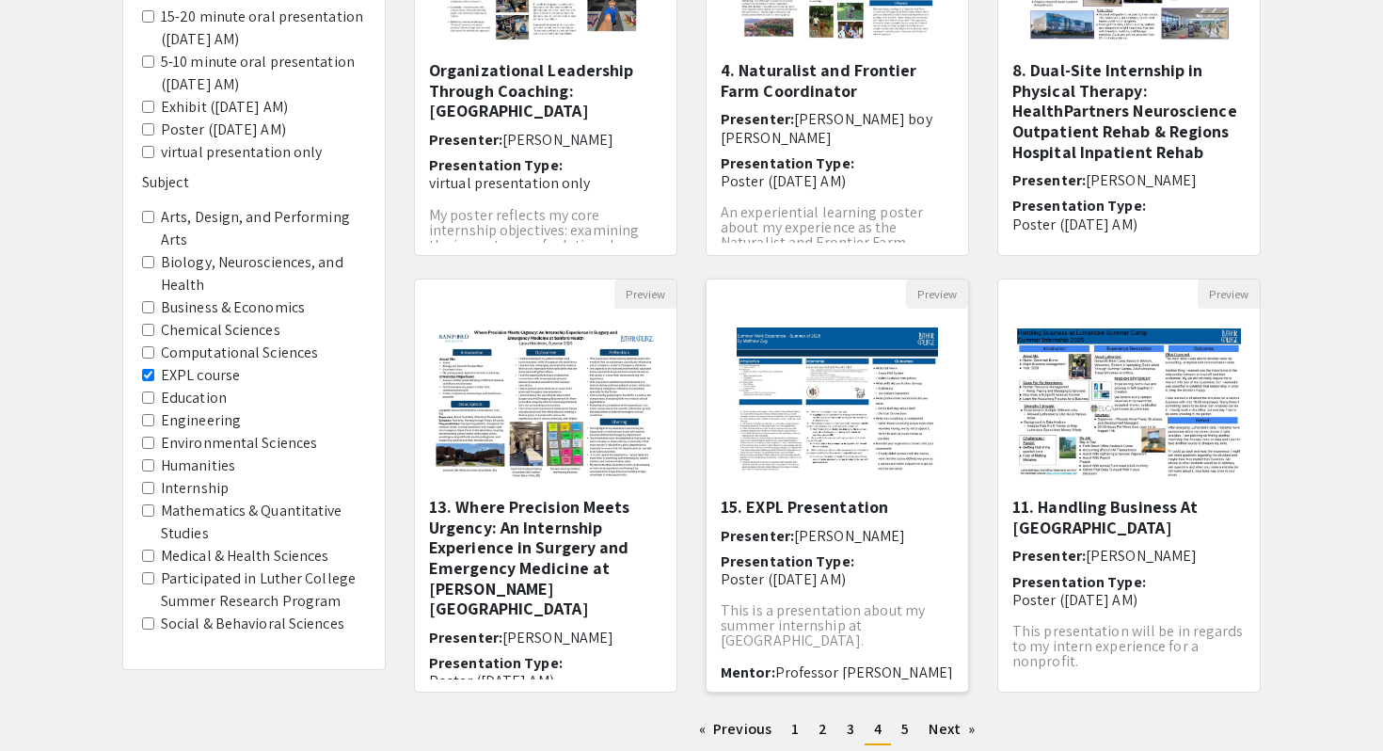
scroll to position [497, 0]
